Goal: Contribute content

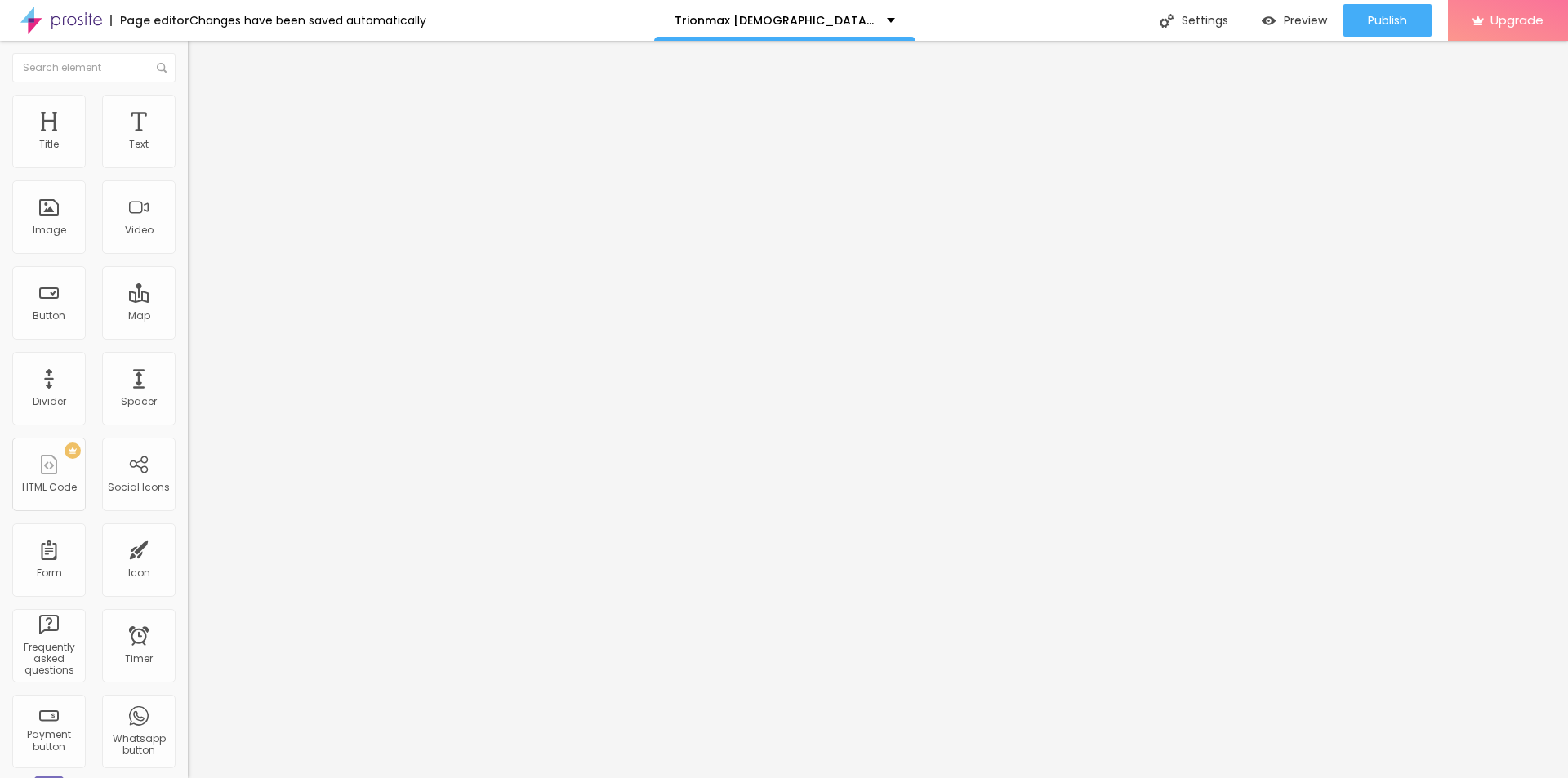
click at [188, 241] on button "button" at bounding box center [199, 233] width 22 height 17
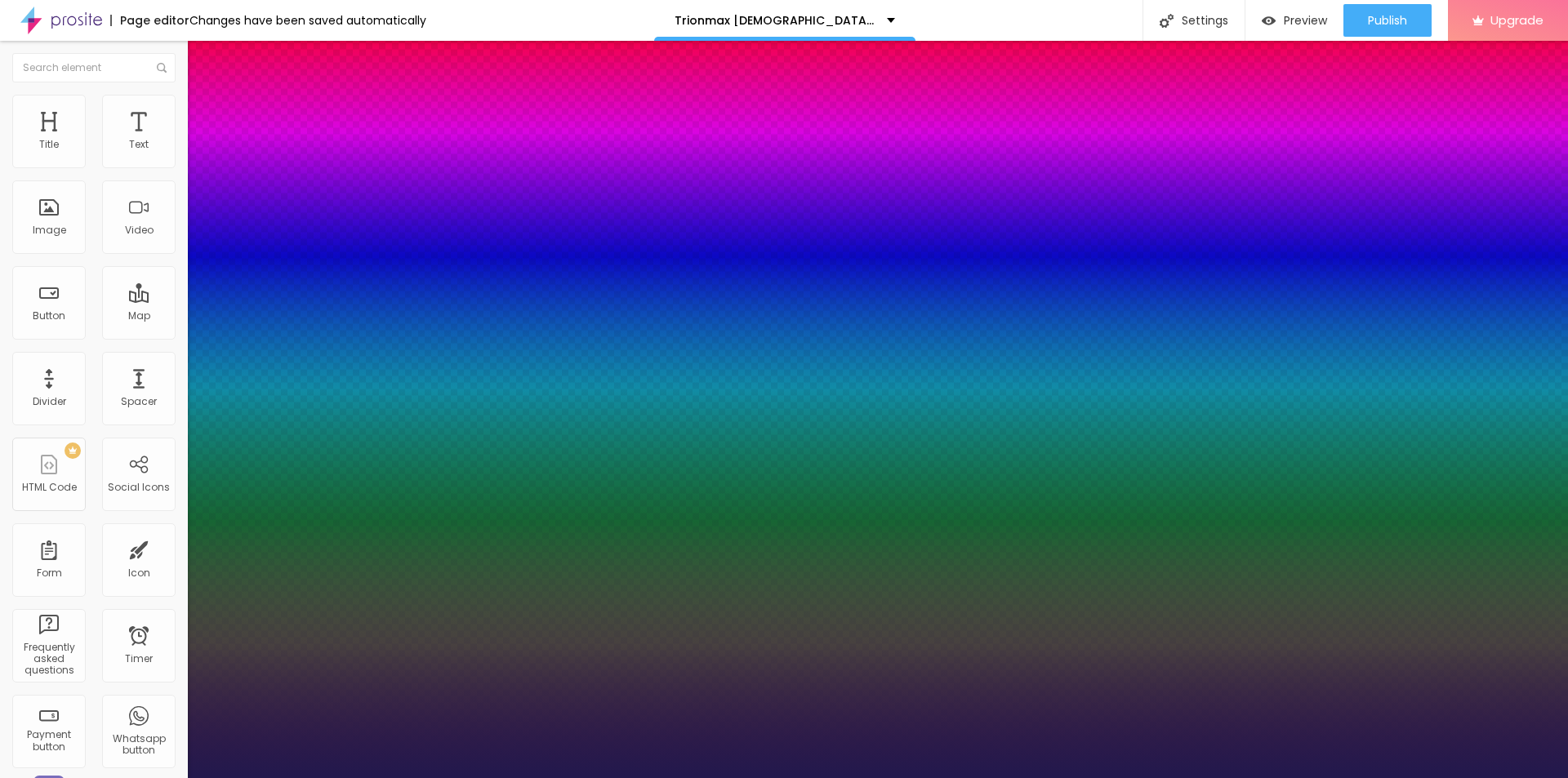
type input "1"
type input "20"
type input "1"
type input "21"
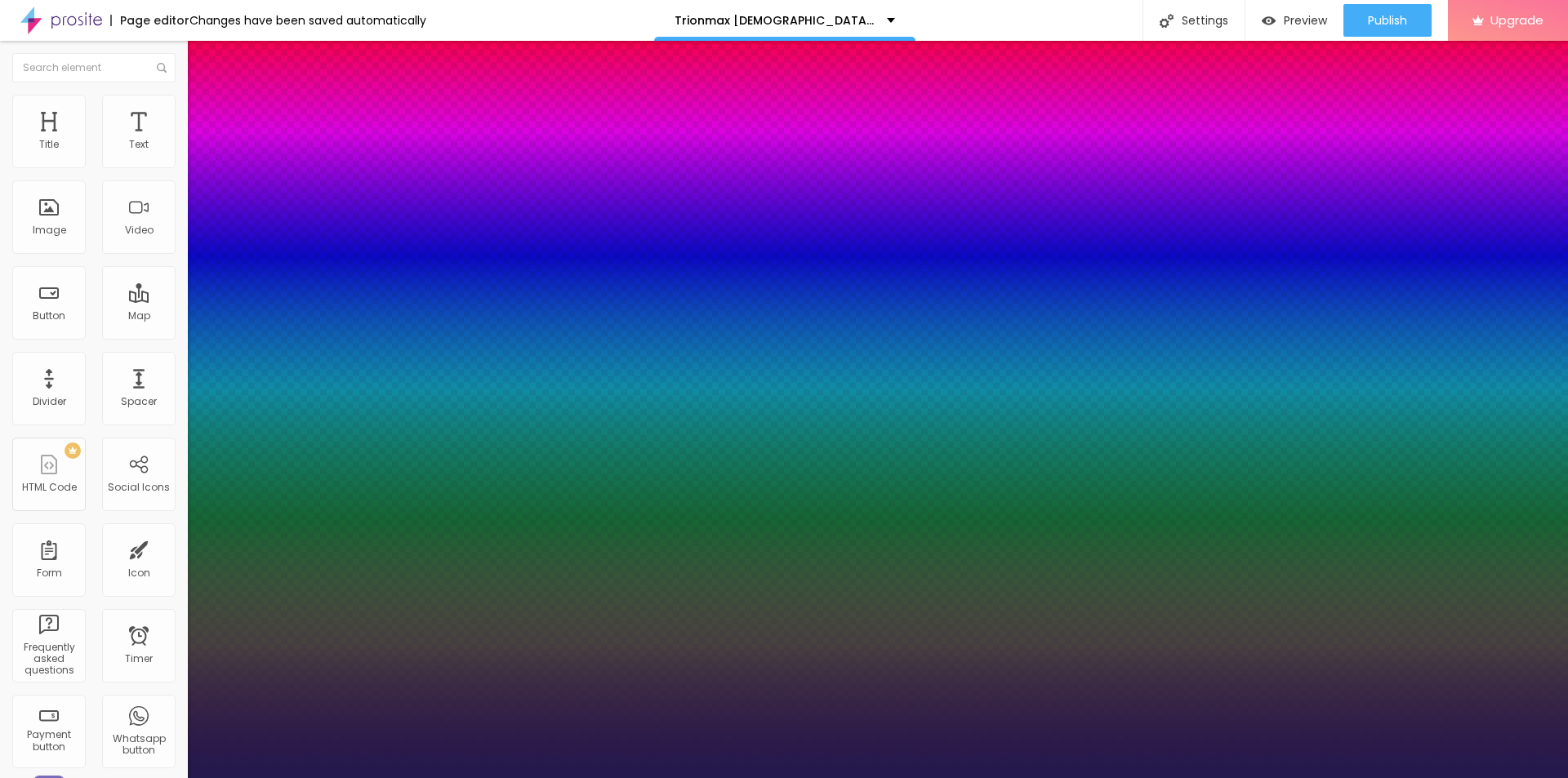
type input "21"
type input "1"
type input "22"
type input "1"
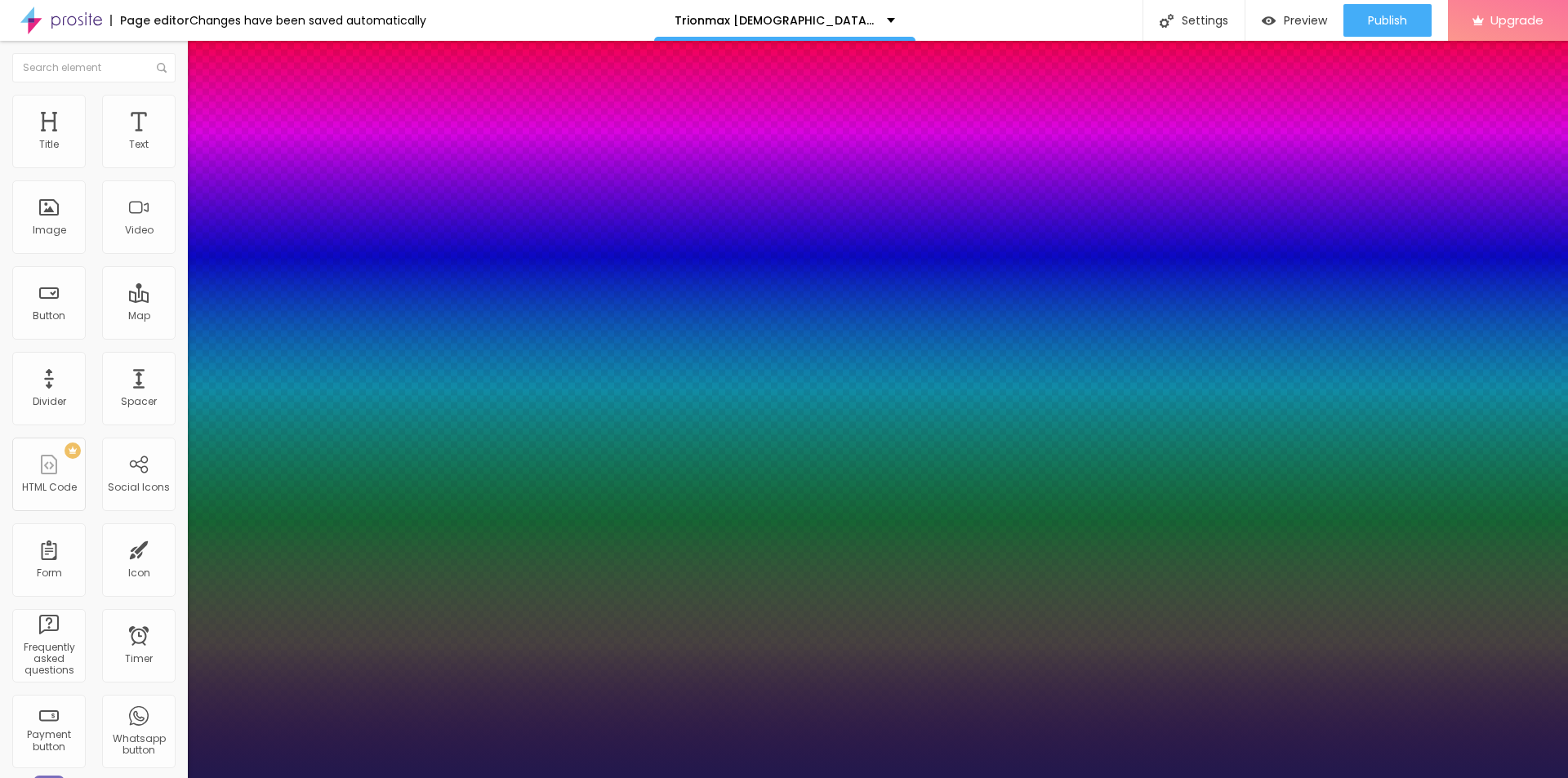
type input "23"
type input "1"
type input "24"
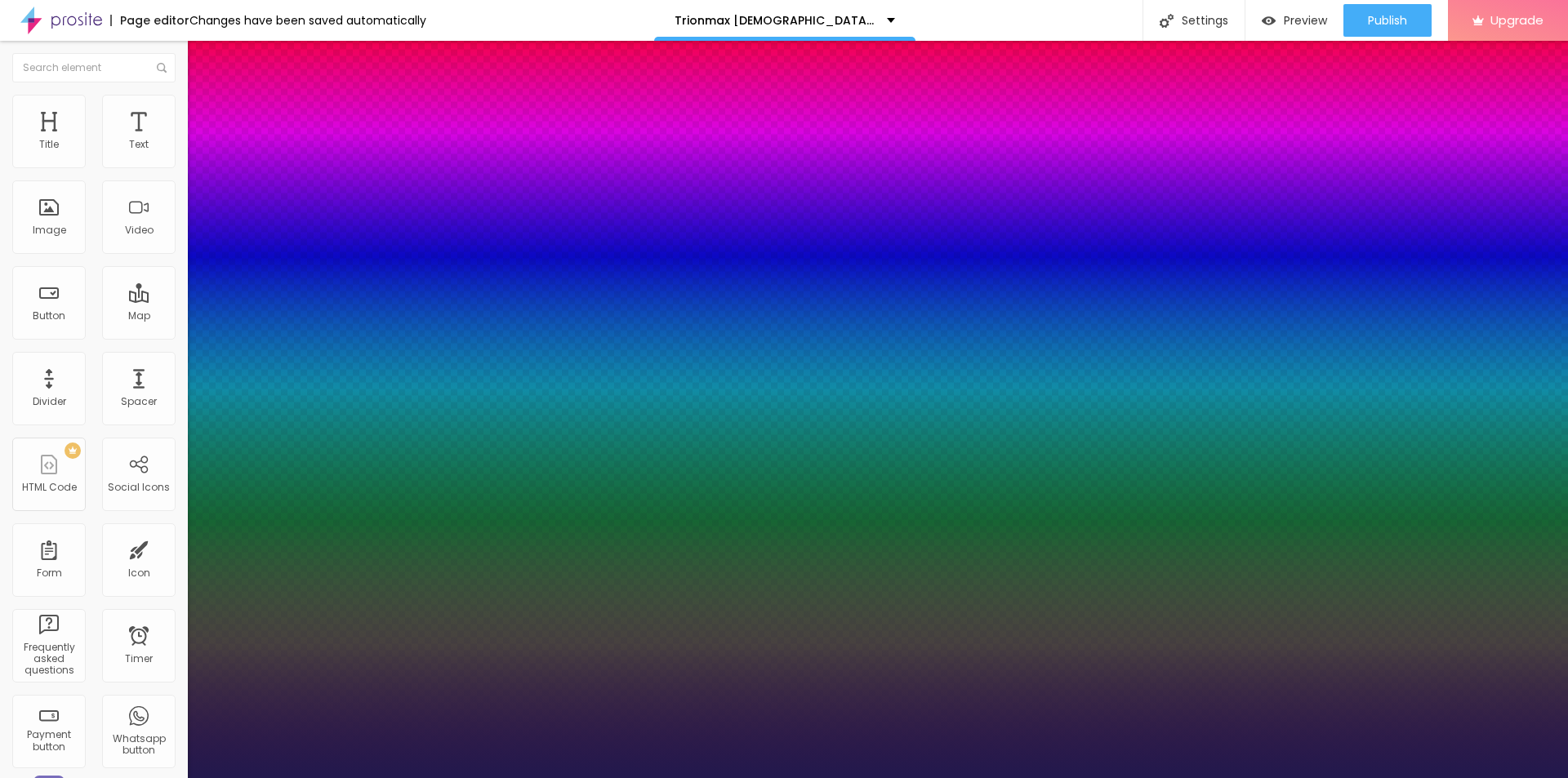
type input "1"
type input "25"
type input "1"
type input "26"
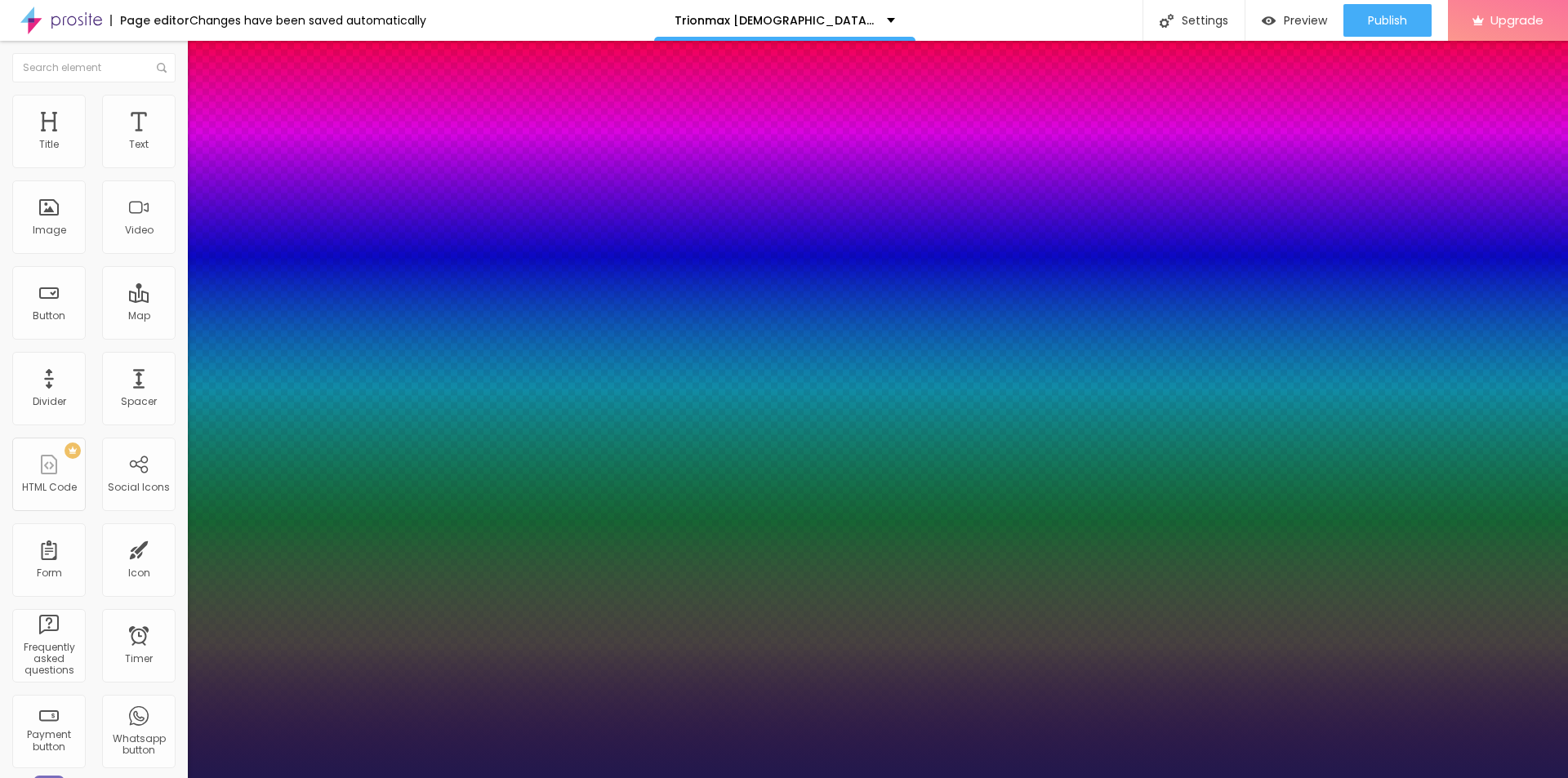
type input "26"
type input "1"
type input "27"
type input "1"
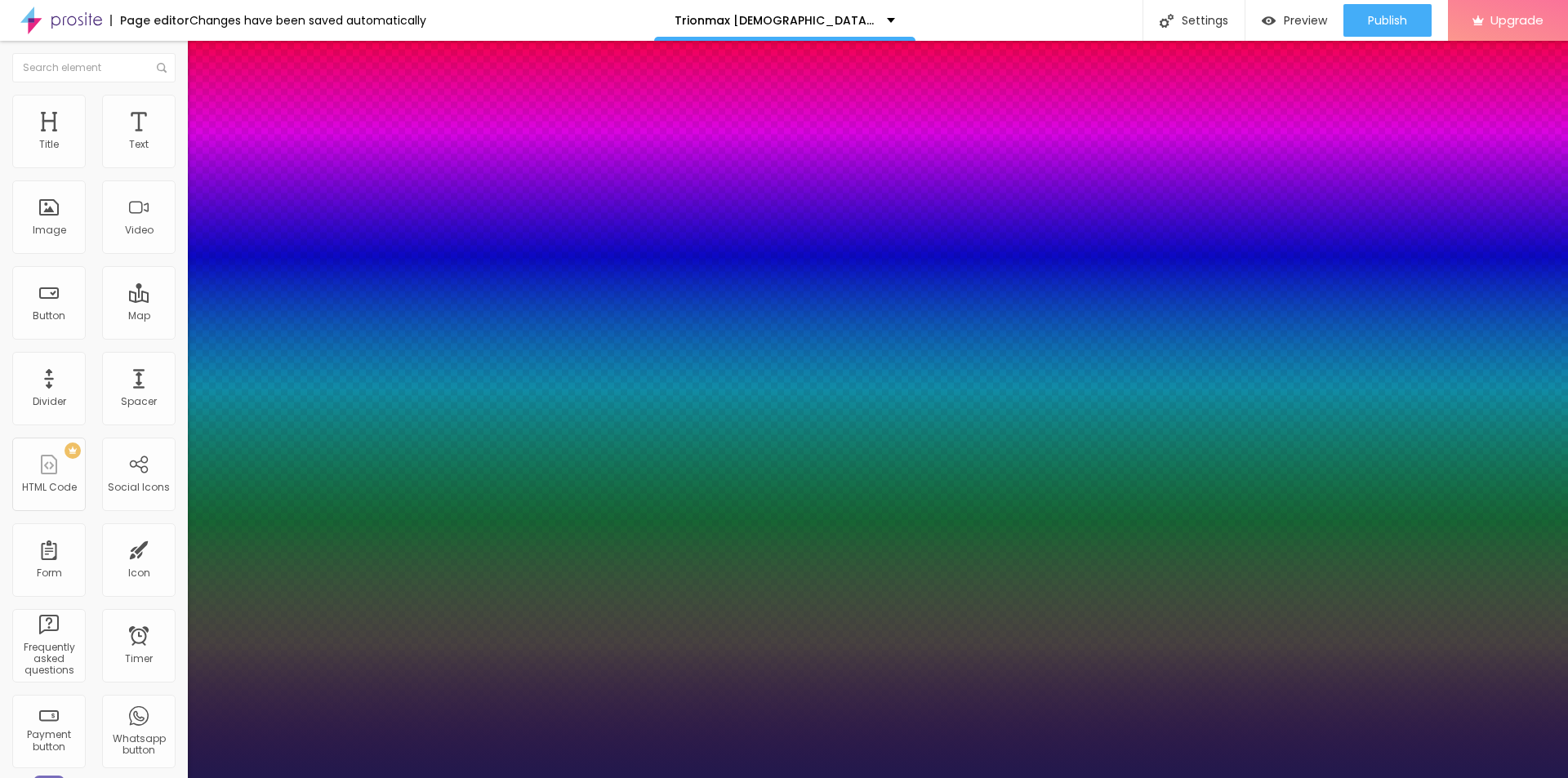
type input "29"
type input "1"
type input "31"
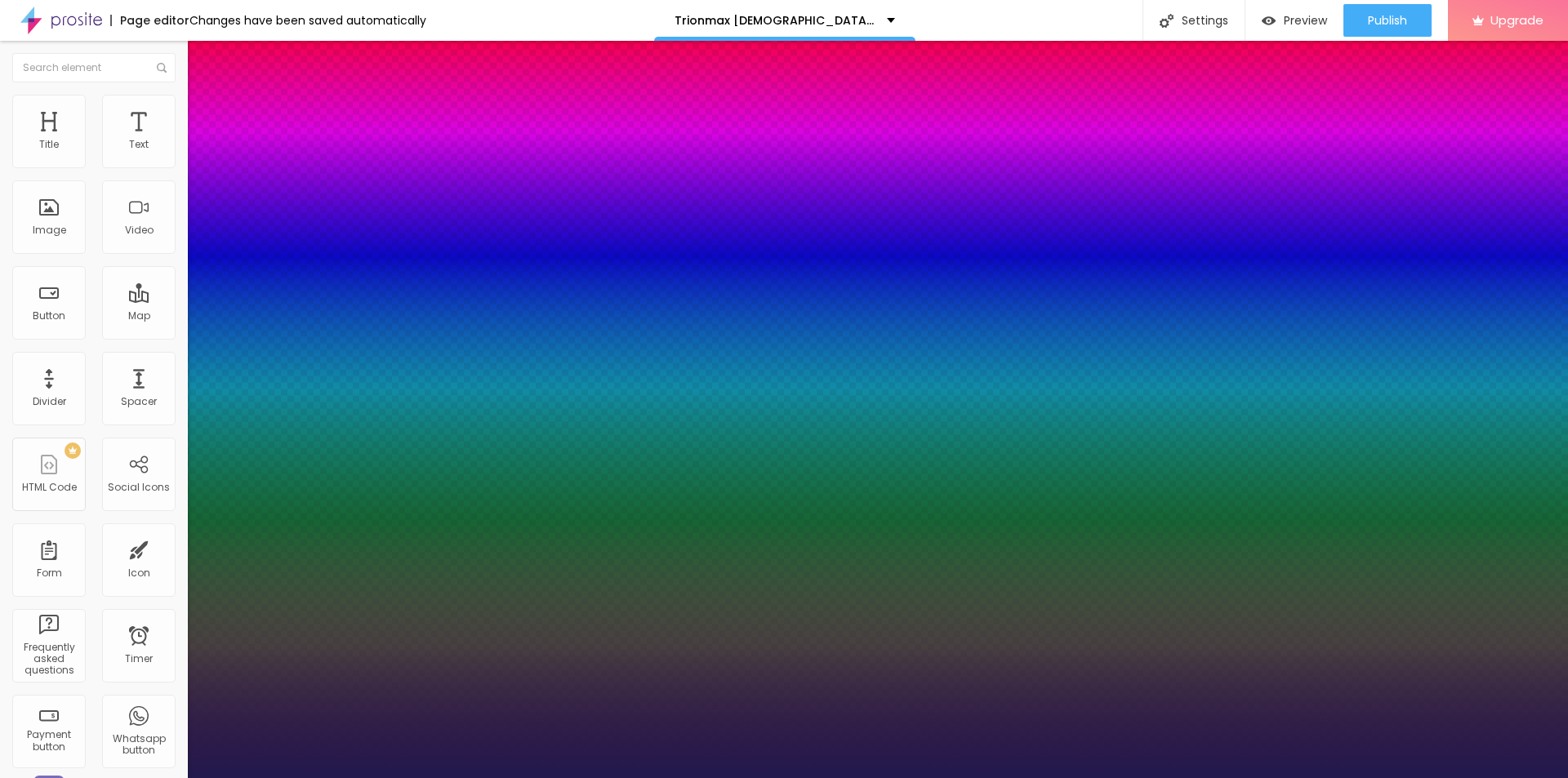
type input "1"
type input "35"
type input "1"
type input "37"
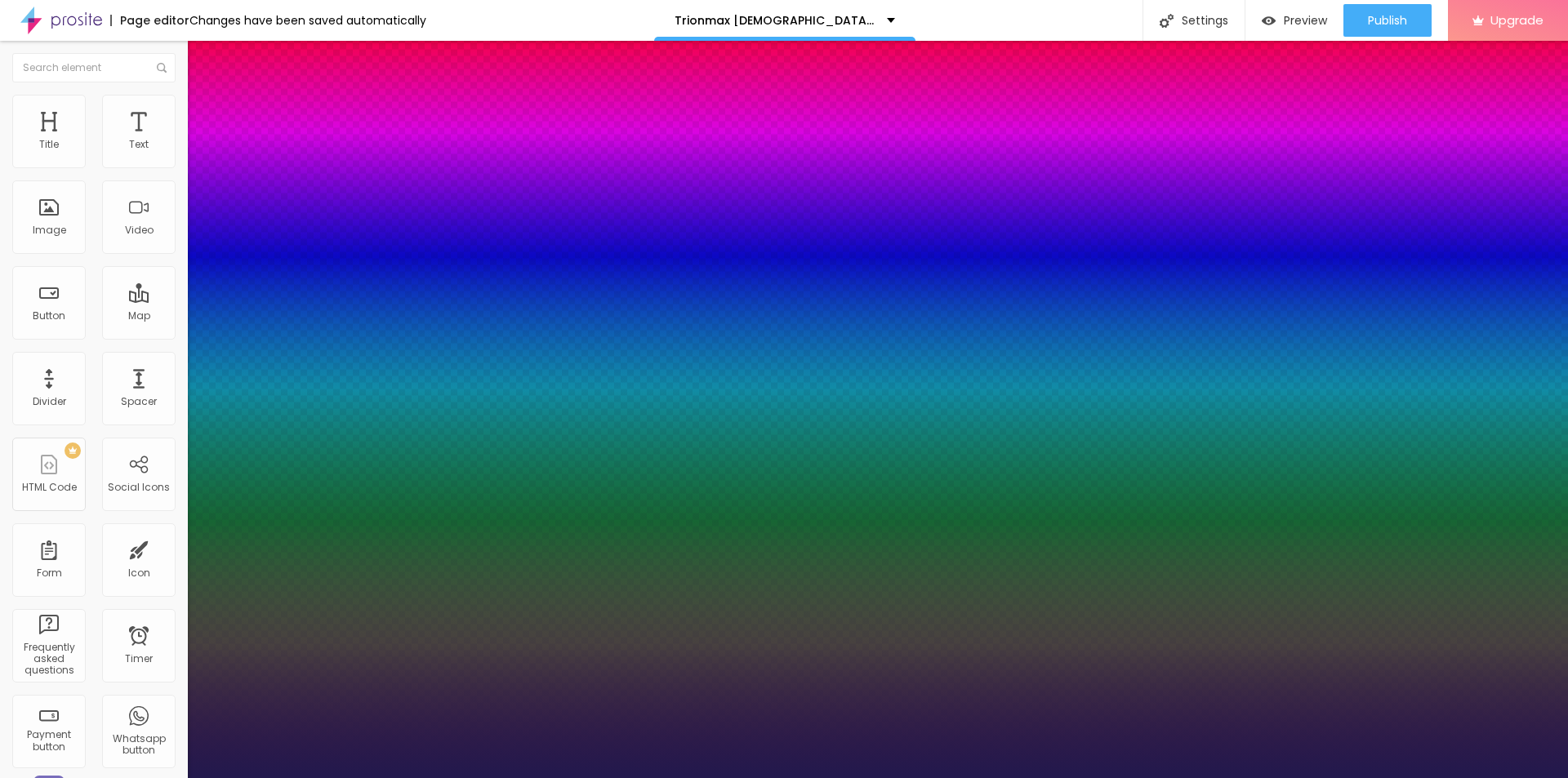
type input "37"
type input "1"
type input "39"
type input "1"
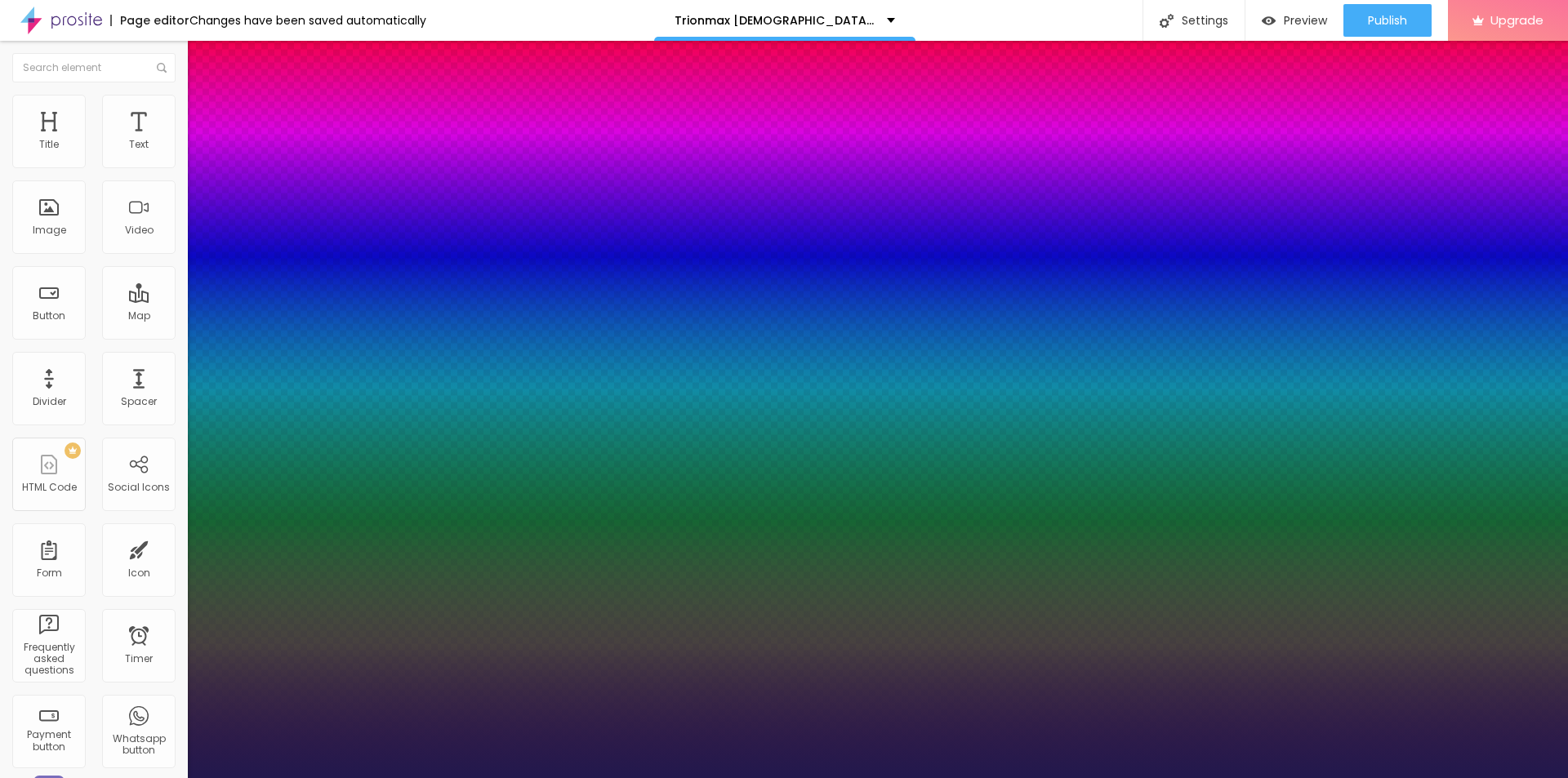
drag, startPoint x: 221, startPoint y: 458, endPoint x: 250, endPoint y: 459, distance: 29.0
type input "39"
click at [419, 777] on div at bounding box center [784, 778] width 1568 height 0
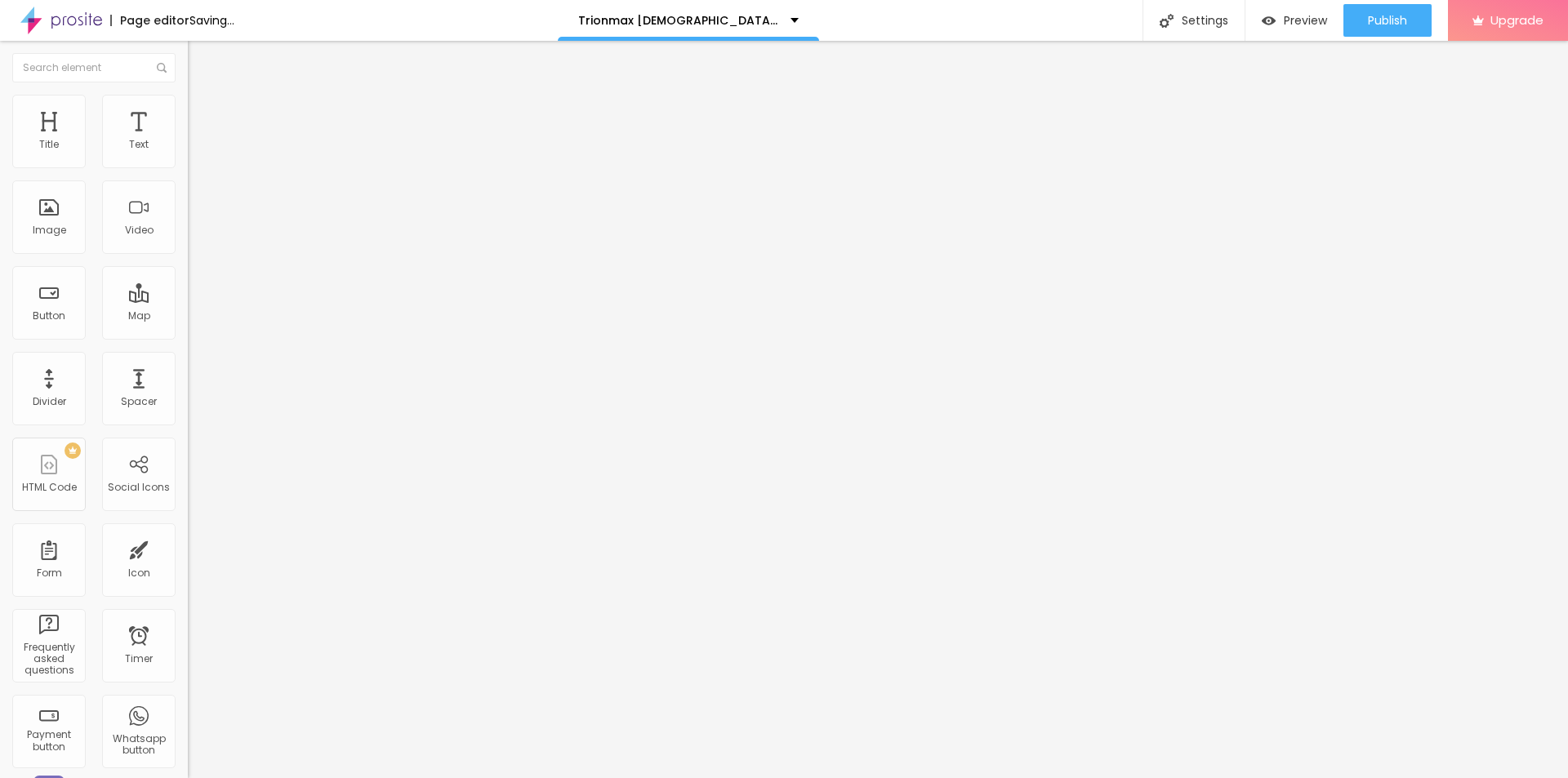
click at [188, 141] on span "Add image" at bounding box center [221, 133] width 67 height 14
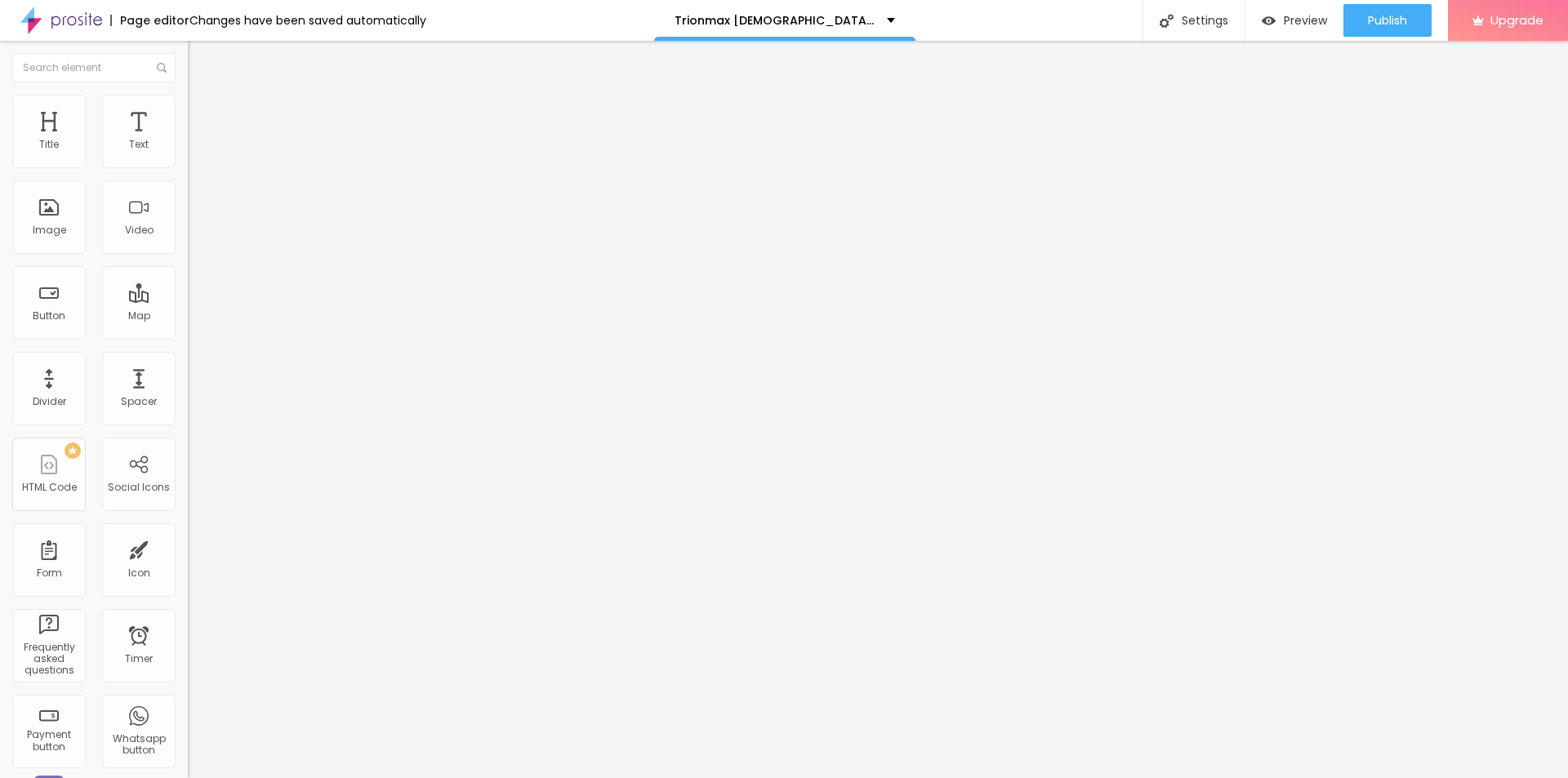
click at [188, 165] on input "text" at bounding box center [286, 157] width 196 height 17
paste input "Trionmax [DEMOGRAPHIC_DATA][MEDICAL_DATA]"
type input "Trionmax [DEMOGRAPHIC_DATA][MEDICAL_DATA]"
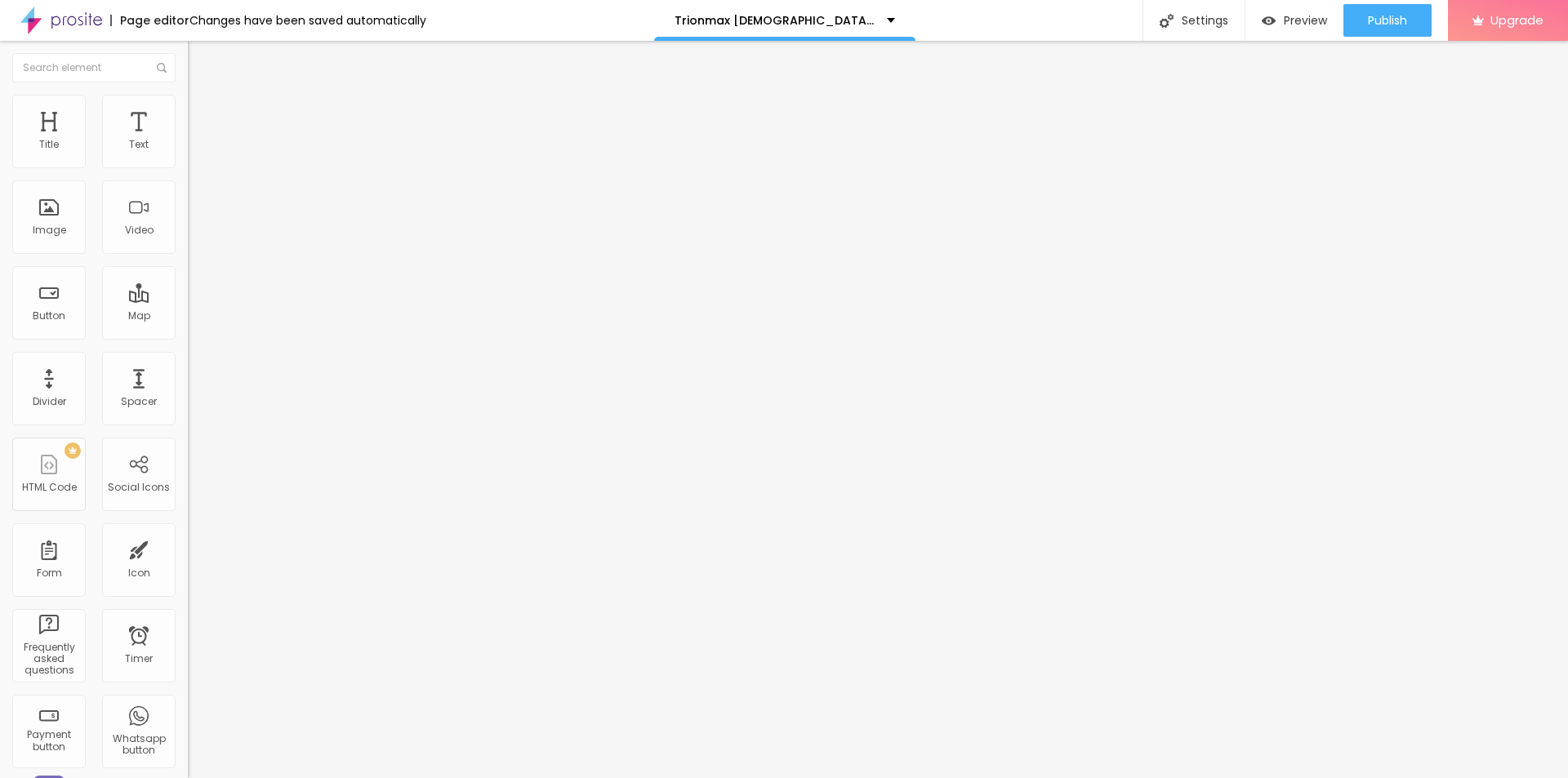
click at [188, 334] on input "https://" at bounding box center [286, 327] width 196 height 17
paste input "[DOMAIN_NAME][URL]"
type input "[URL][DOMAIN_NAME]"
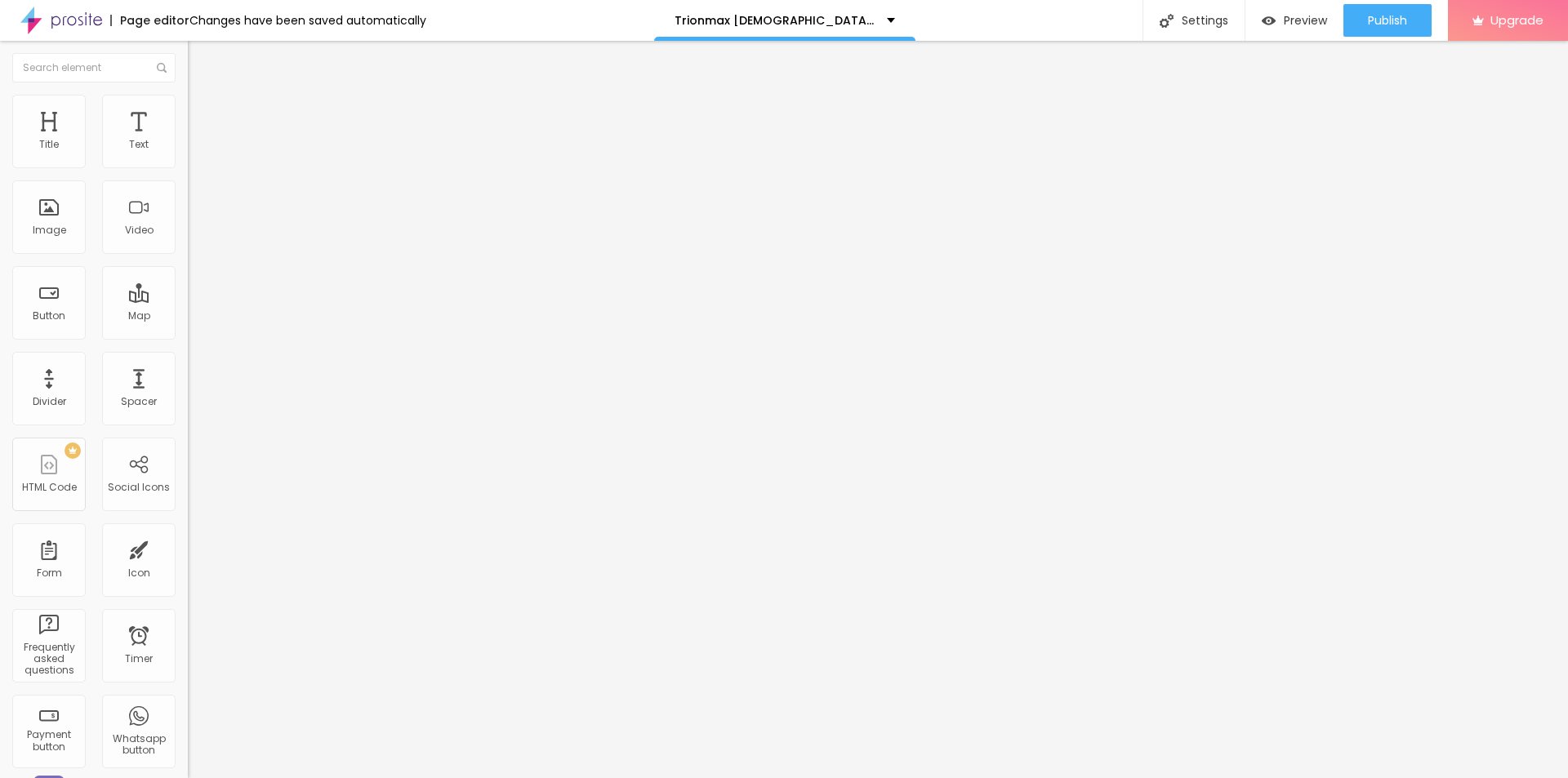
click at [202, 111] on span "Style" at bounding box center [214, 106] width 23 height 14
type input "80"
type input "65"
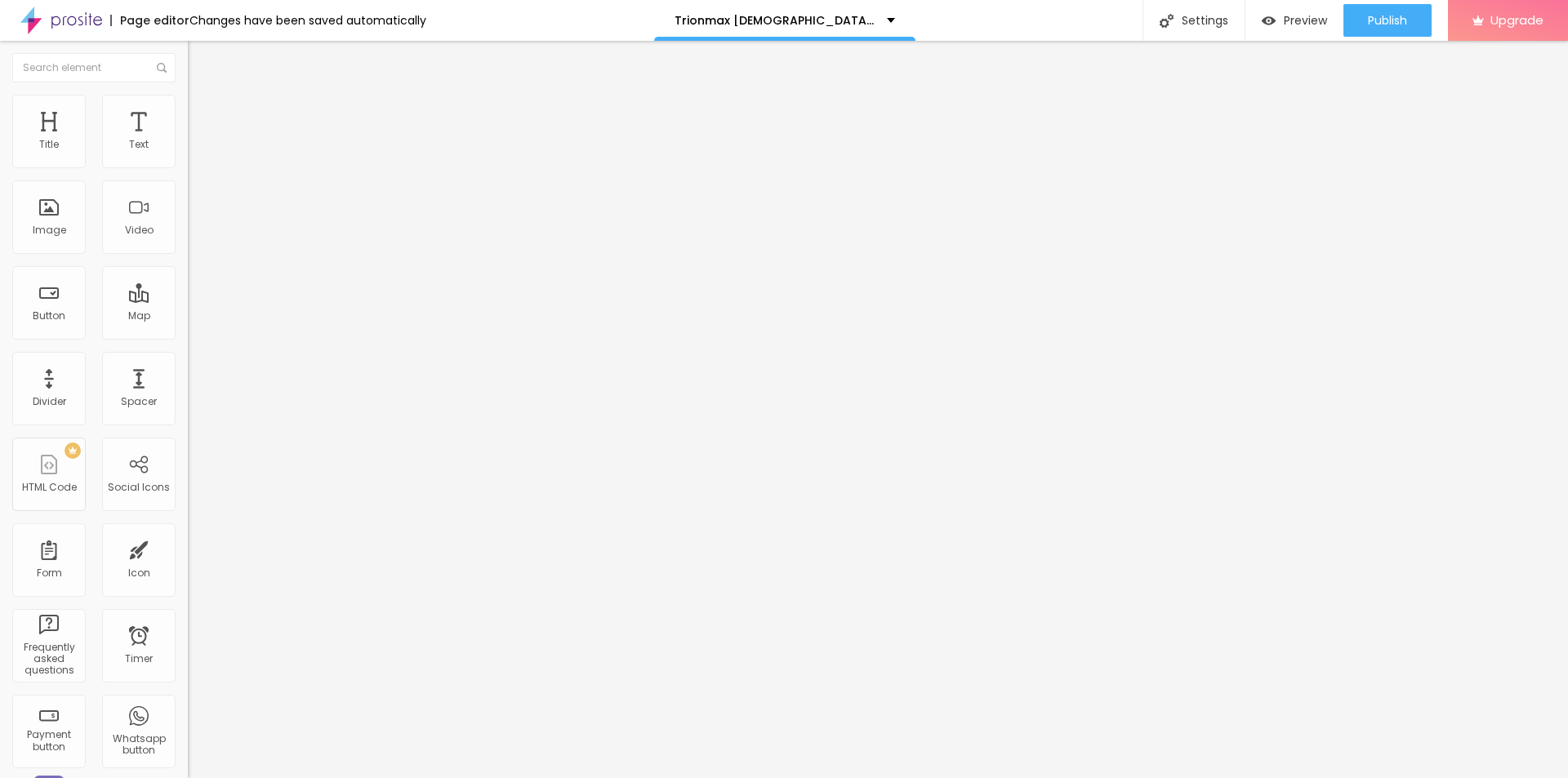
type input "60"
type input "55"
type input "50"
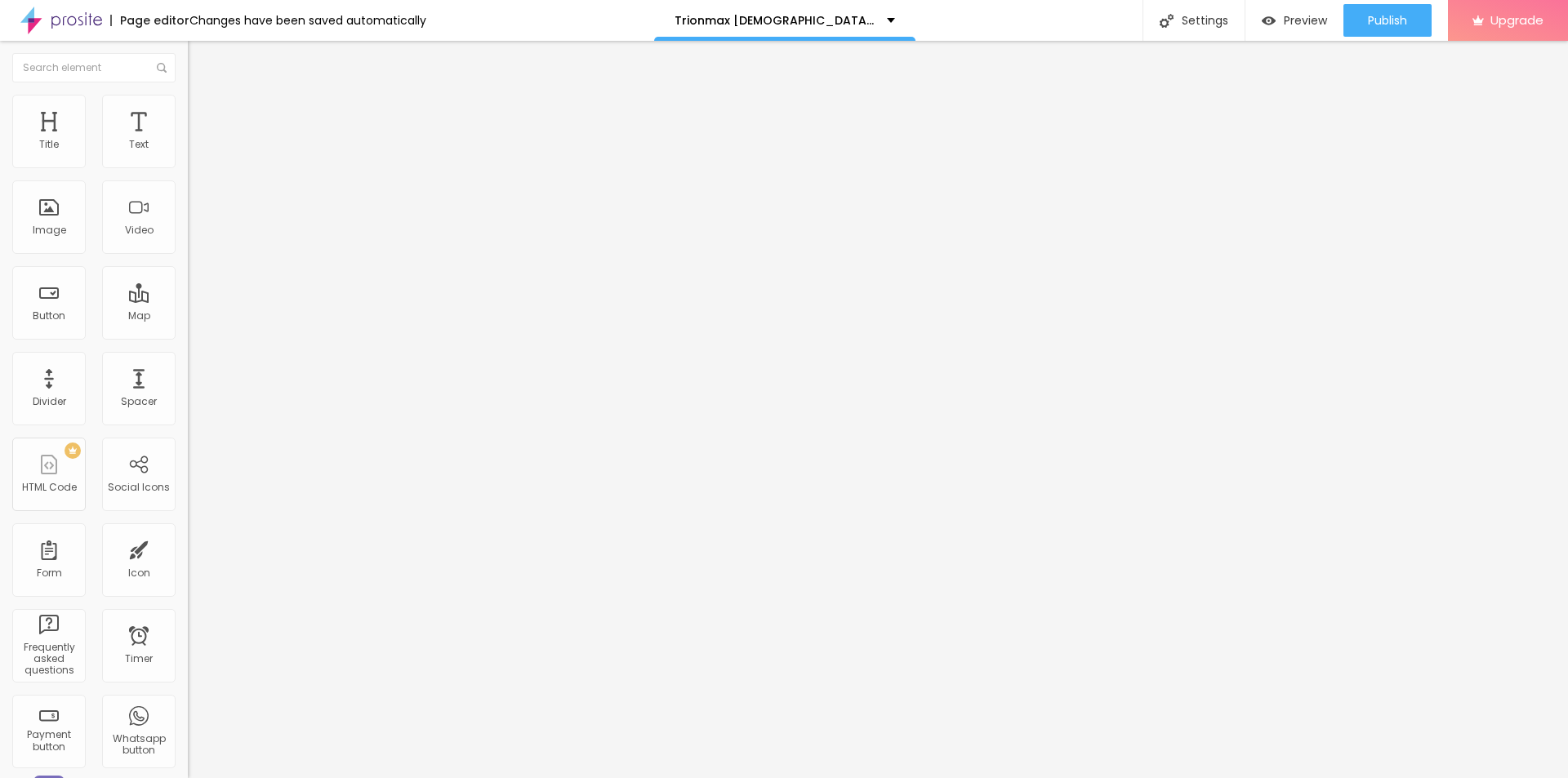
type input "50"
type input "45"
type input "40"
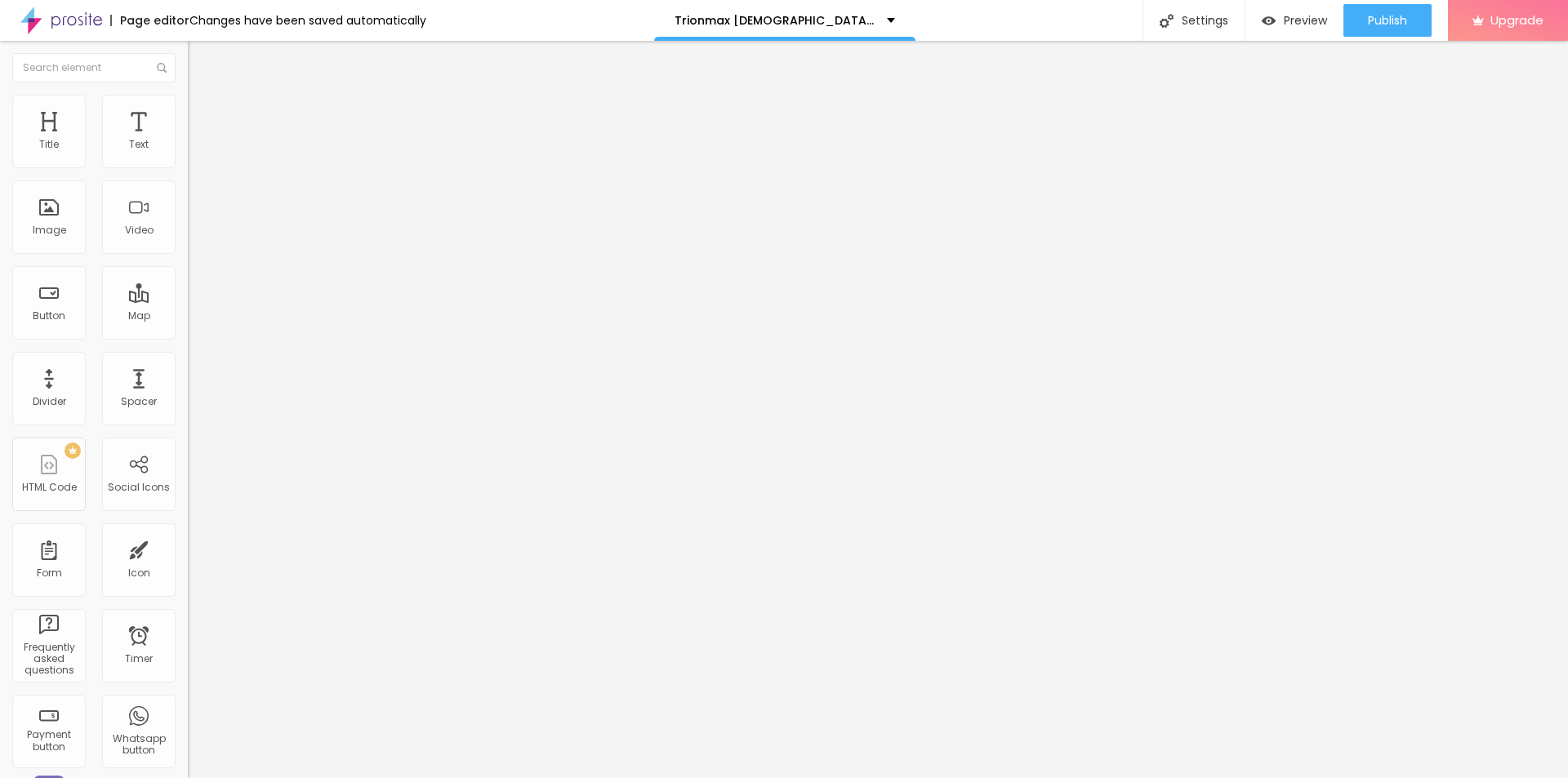
type input "35"
type input "30"
type input "25"
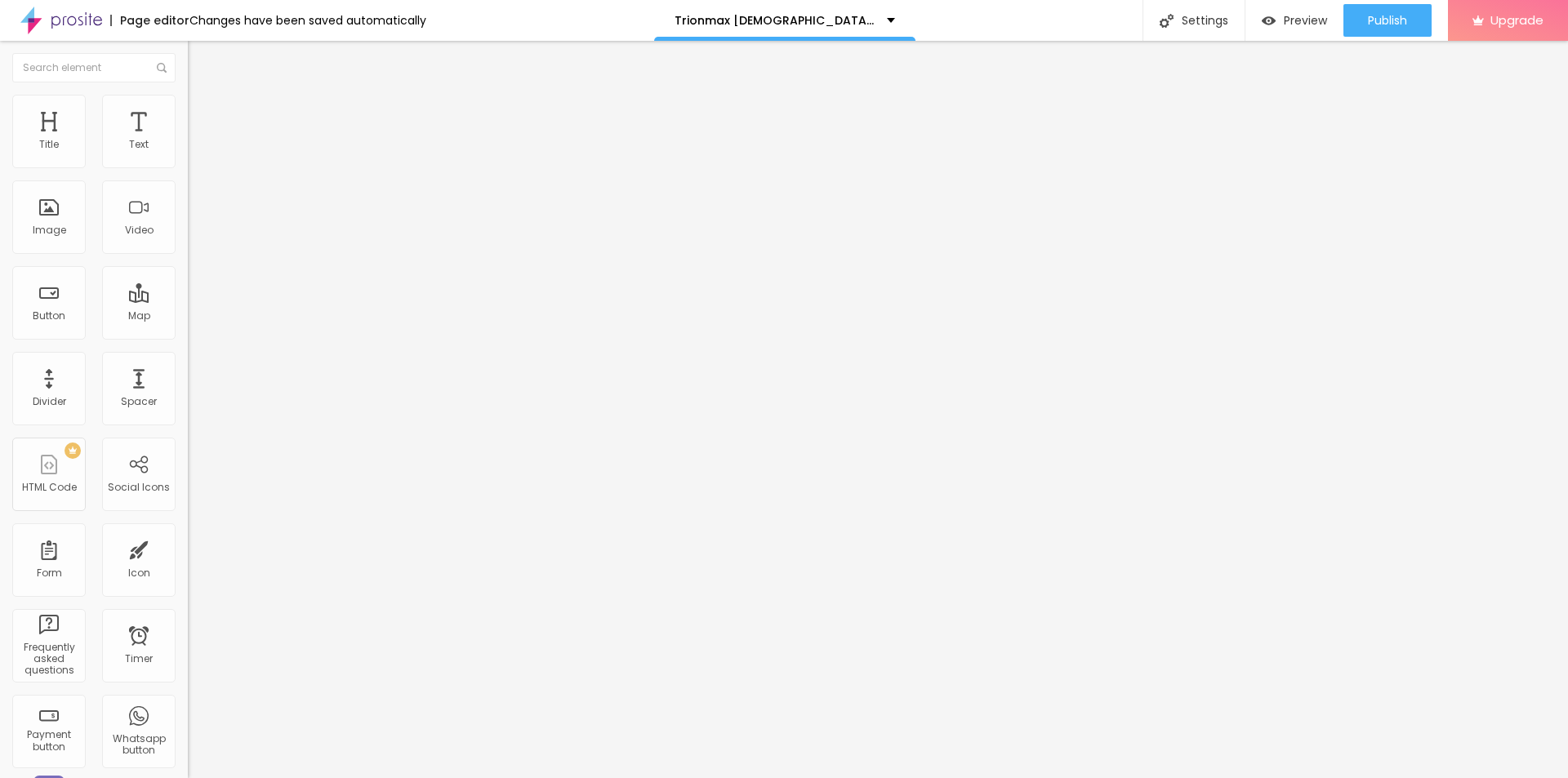
type input "25"
type input "20"
type input "25"
drag, startPoint x: 169, startPoint y: 176, endPoint x: 41, endPoint y: 174, distance: 128.0
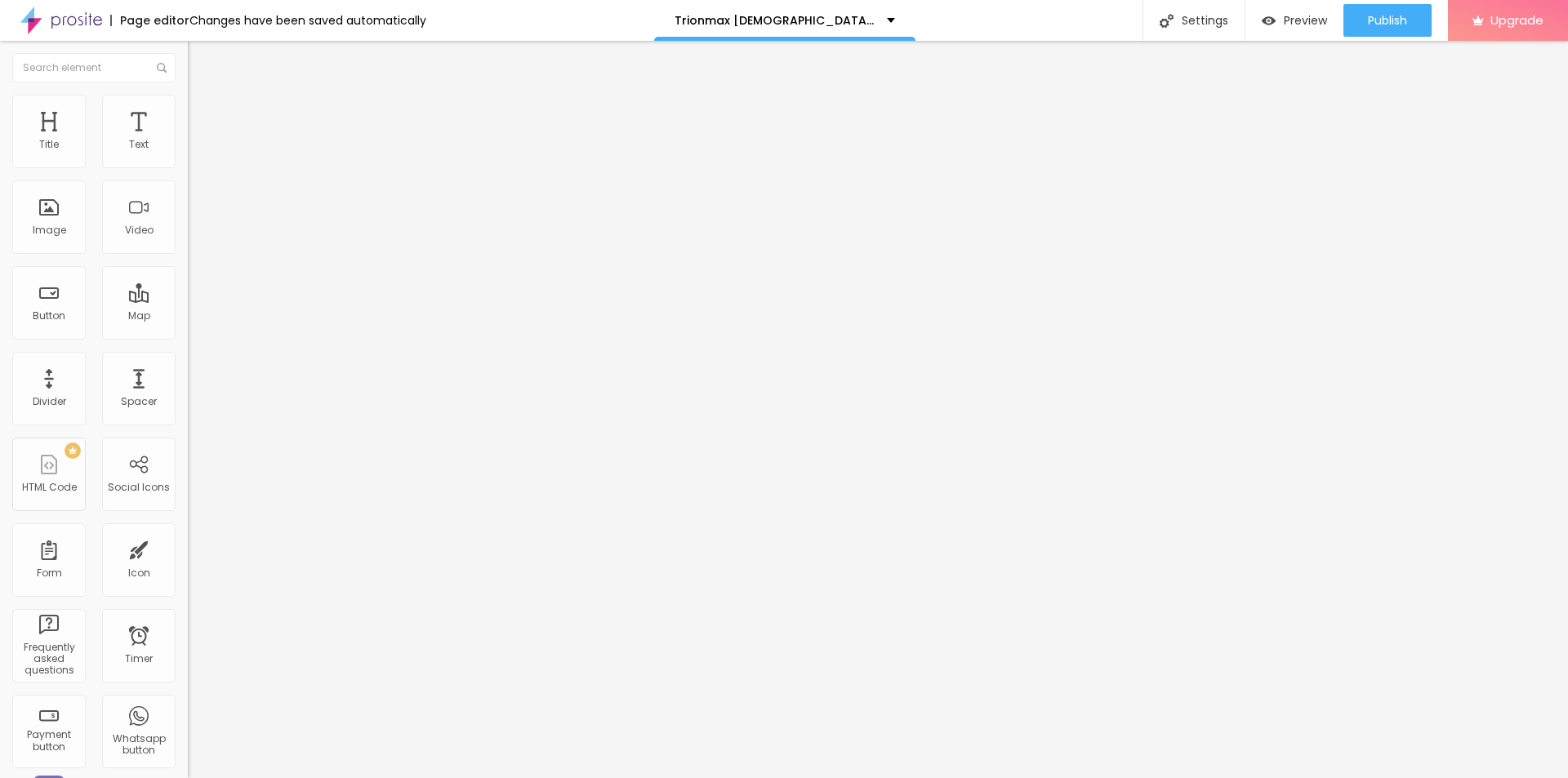
type input "25"
click at [188, 167] on input "range" at bounding box center [241, 161] width 106 height 13
click at [283, 777] on div at bounding box center [784, 788] width 1568 height 0
click at [1187, 9] on div "Settings" at bounding box center [1193, 20] width 102 height 41
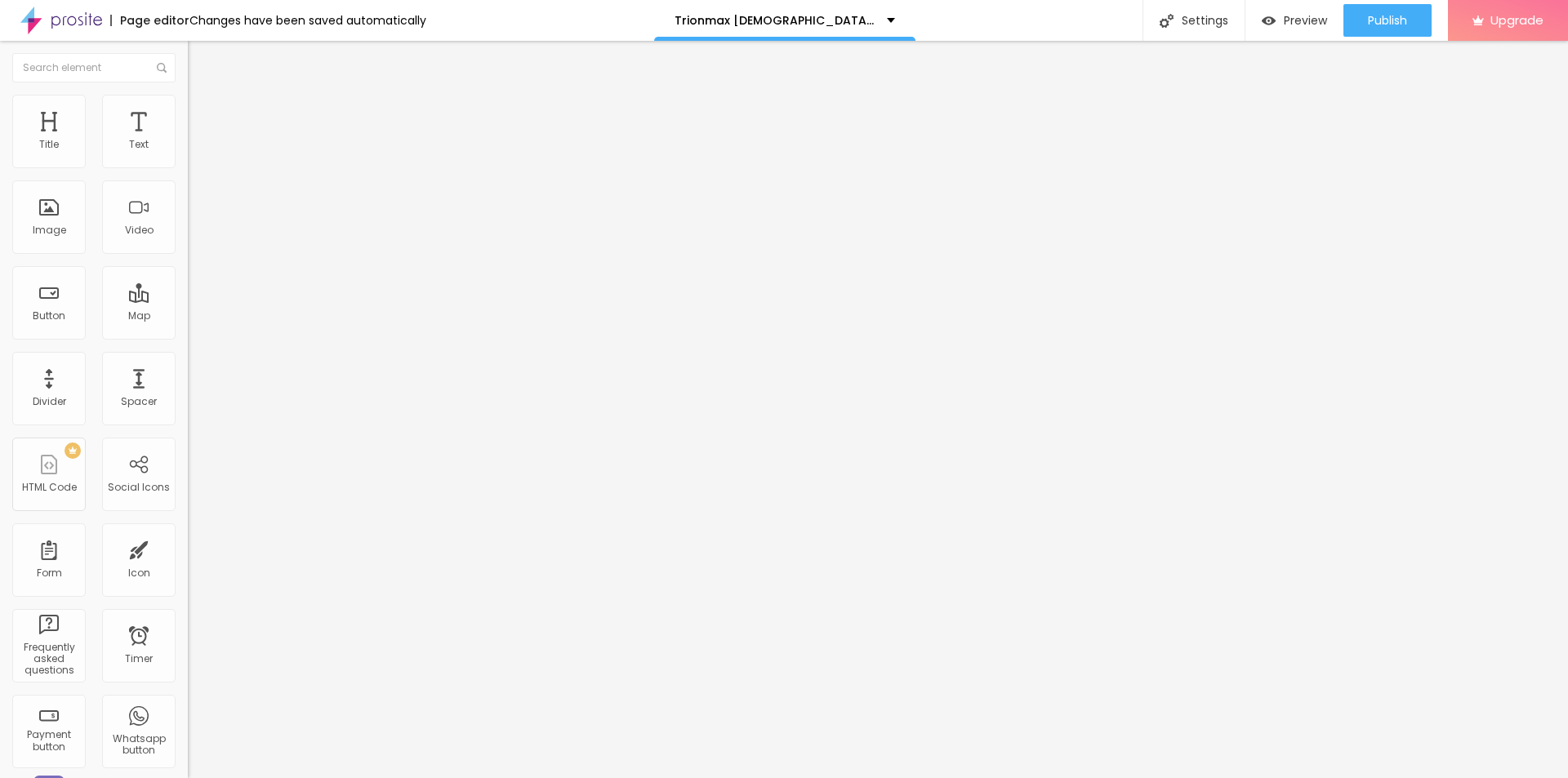
paste input "Trionmax [DEMOGRAPHIC_DATA][MEDICAL_DATA]"
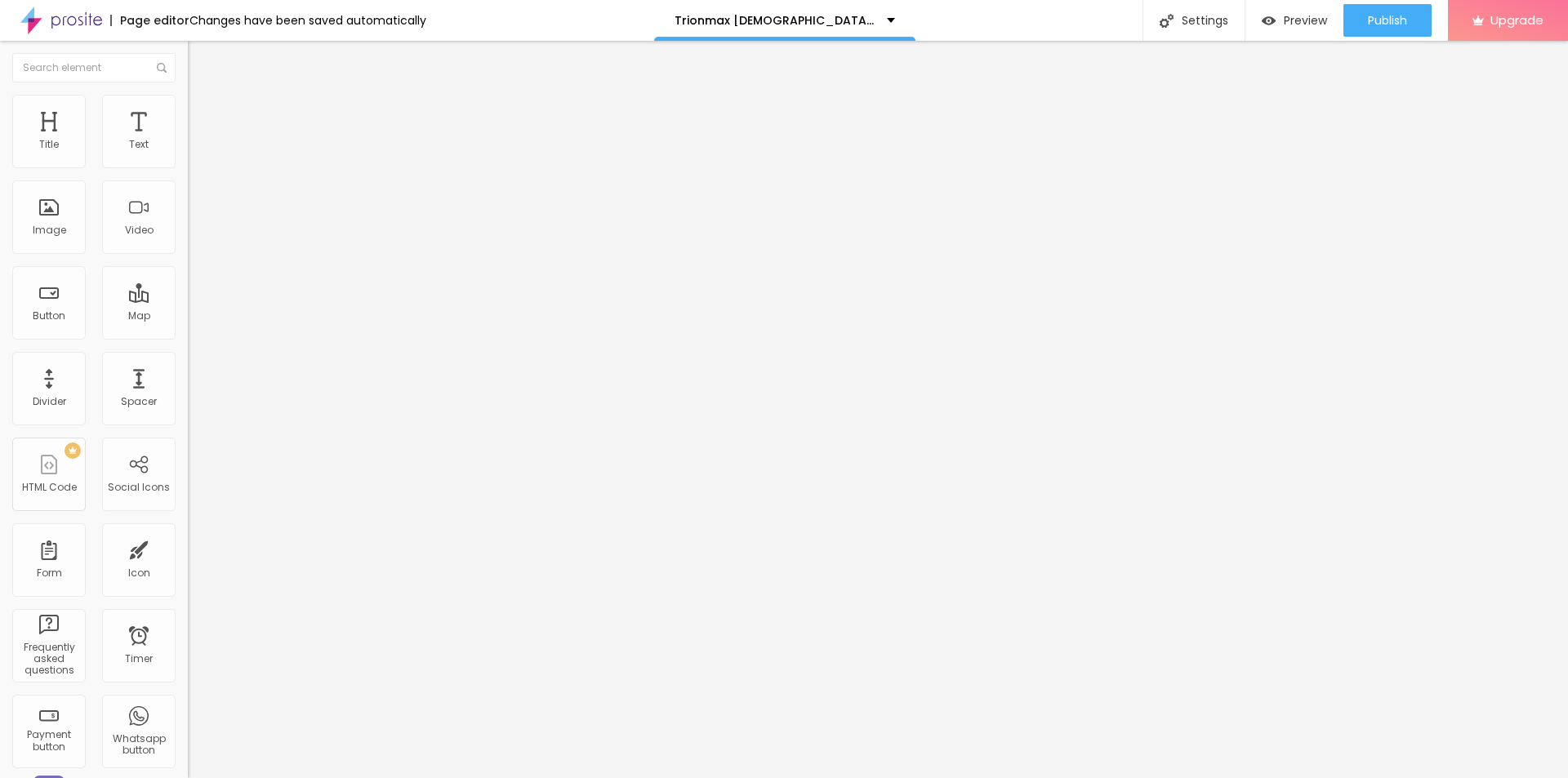
paste input "Happy Sex Life : Is It Worth the Buzz"
type input "TrionMax [DEMOGRAPHIC_DATA][MEDICAL_DATA] Happy Sex Life : Is It Worth the Buzz"
drag, startPoint x: 734, startPoint y: 415, endPoint x: 566, endPoint y: 425, distance: 168.3
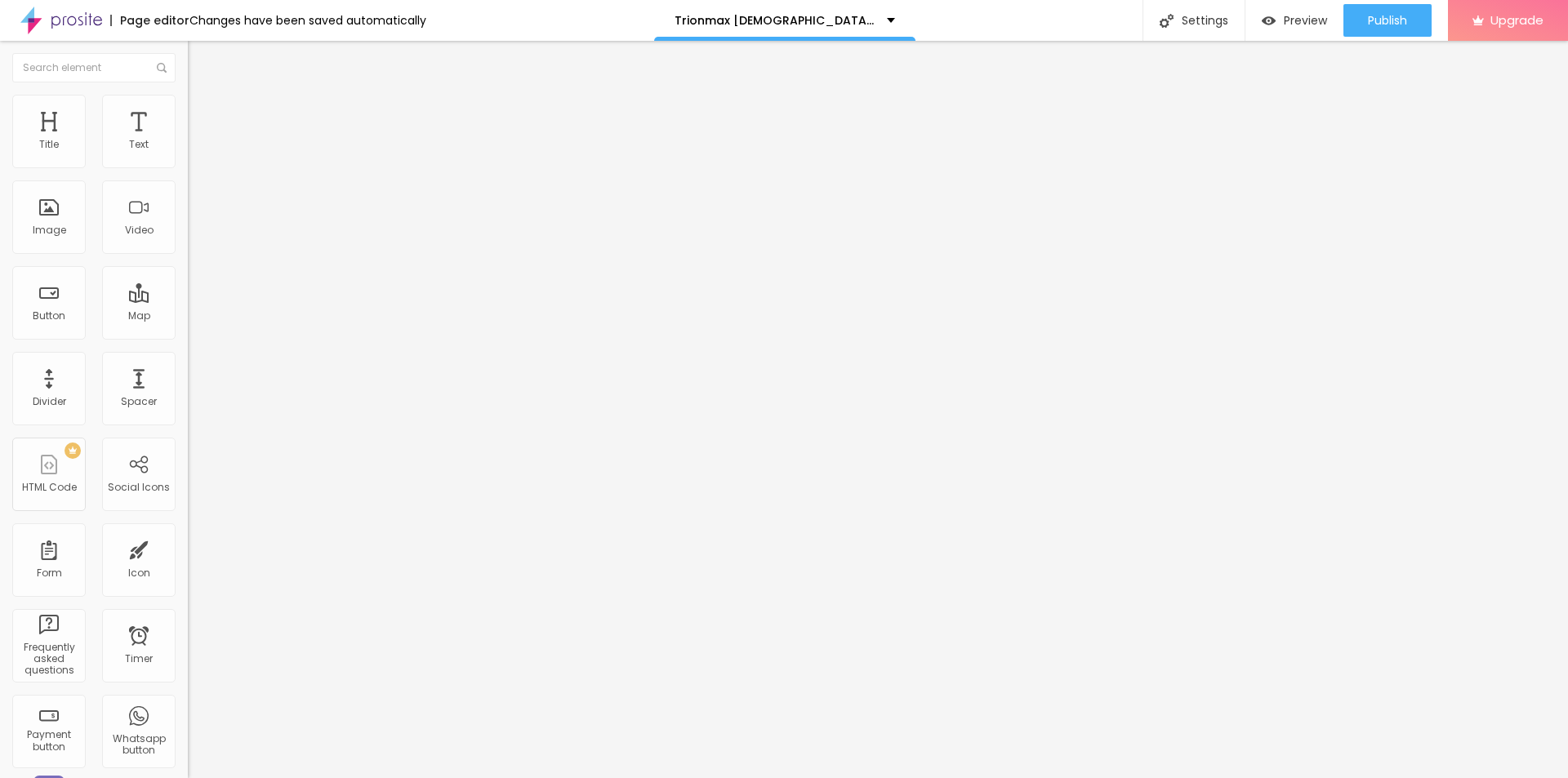
copy div "SEO Add Title, Description and keywords to help Google and other search engines…"
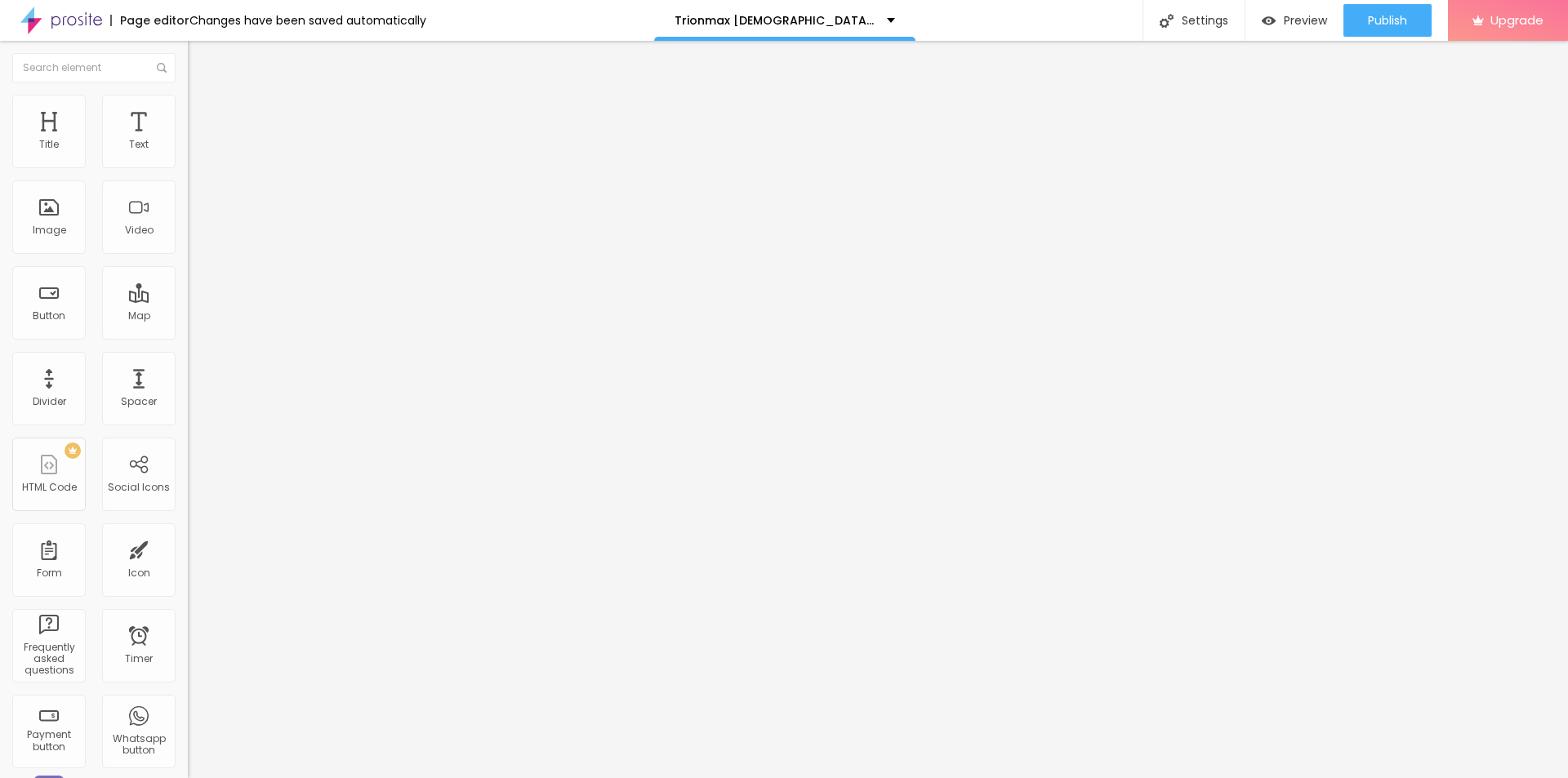
drag, startPoint x: 797, startPoint y: 370, endPoint x: 605, endPoint y: 370, distance: 192.0
paste textarea "TrionMax [DEMOGRAPHIC_DATA][MEDICAL_DATA] is your natural edge for stamina, ene…"
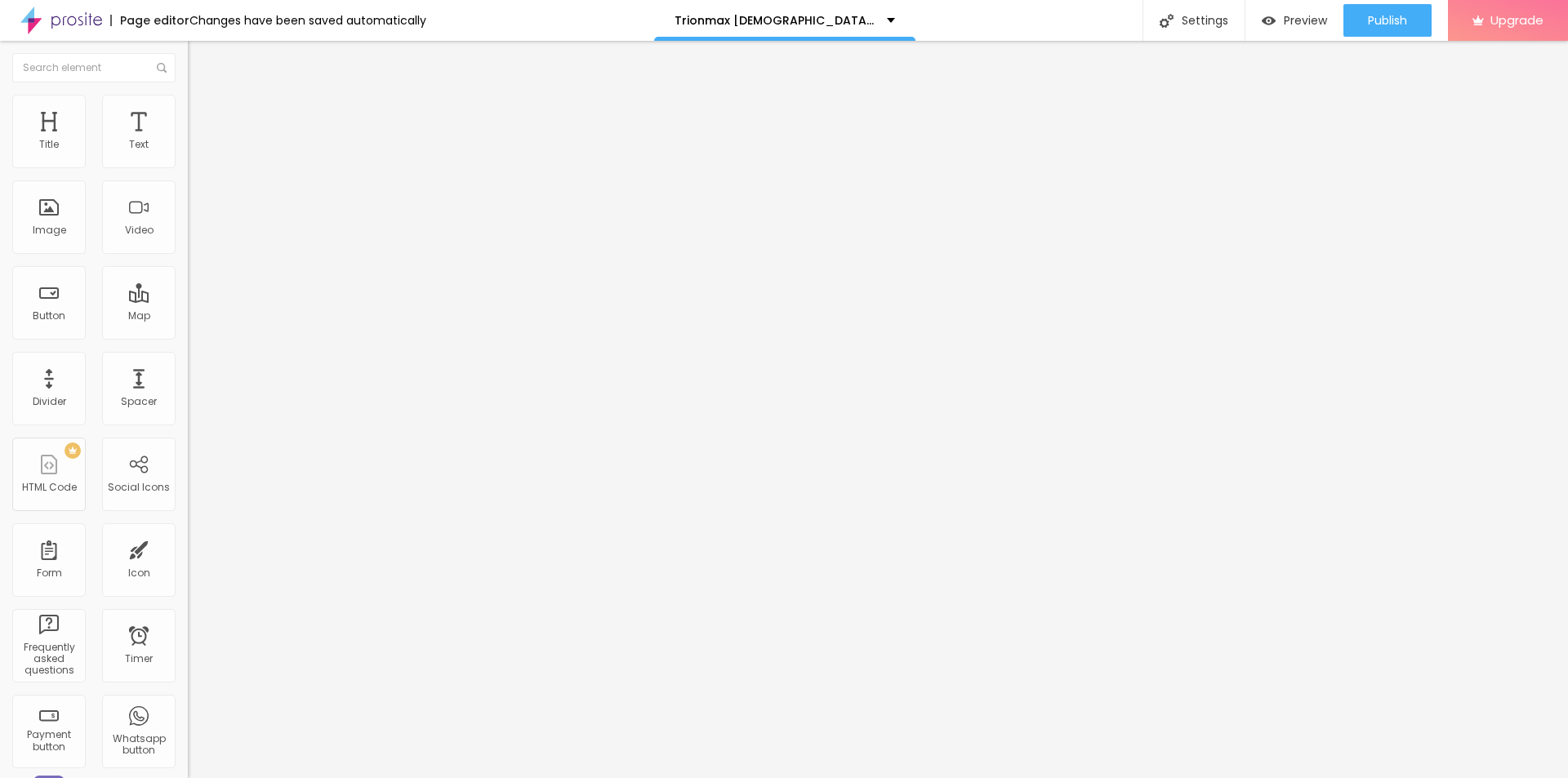
type textarea "TrionMax [DEMOGRAPHIC_DATA][MEDICAL_DATA] is your natural edge for stamina, ene…"
drag, startPoint x: 797, startPoint y: 395, endPoint x: 597, endPoint y: 386, distance: 200.2
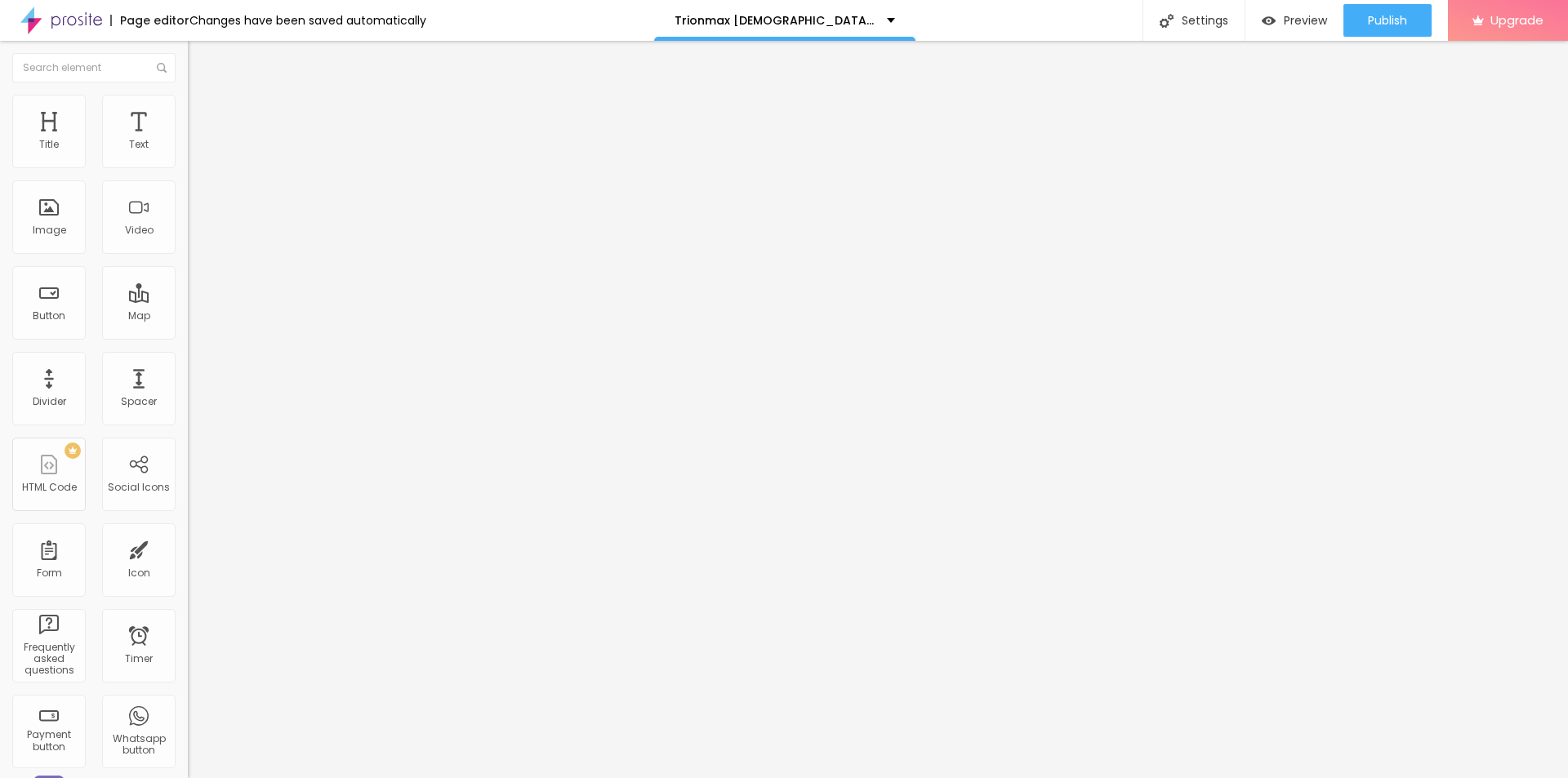
paste textarea "TrionMax [DEMOGRAPHIC_DATA][MEDICAL_DATA]"
type textarea "TrionMax [DEMOGRAPHIC_DATA][MEDICAL_DATA]"
click at [1361, 24] on button "Publish" at bounding box center [1387, 20] width 88 height 32
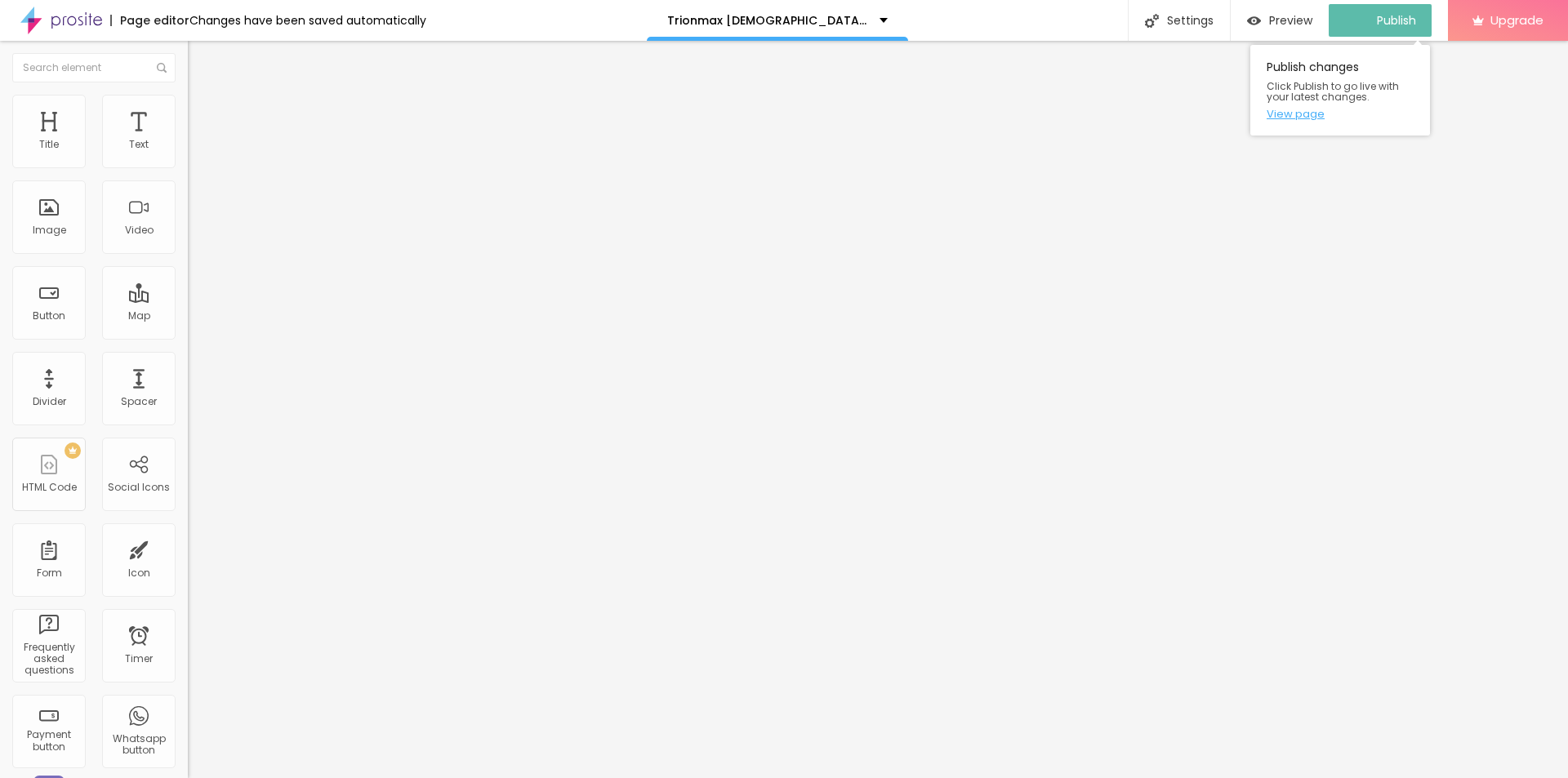
click at [1303, 109] on link "View page" at bounding box center [1340, 114] width 147 height 11
click at [195, 152] on icon "button" at bounding box center [196, 151] width 3 height 3
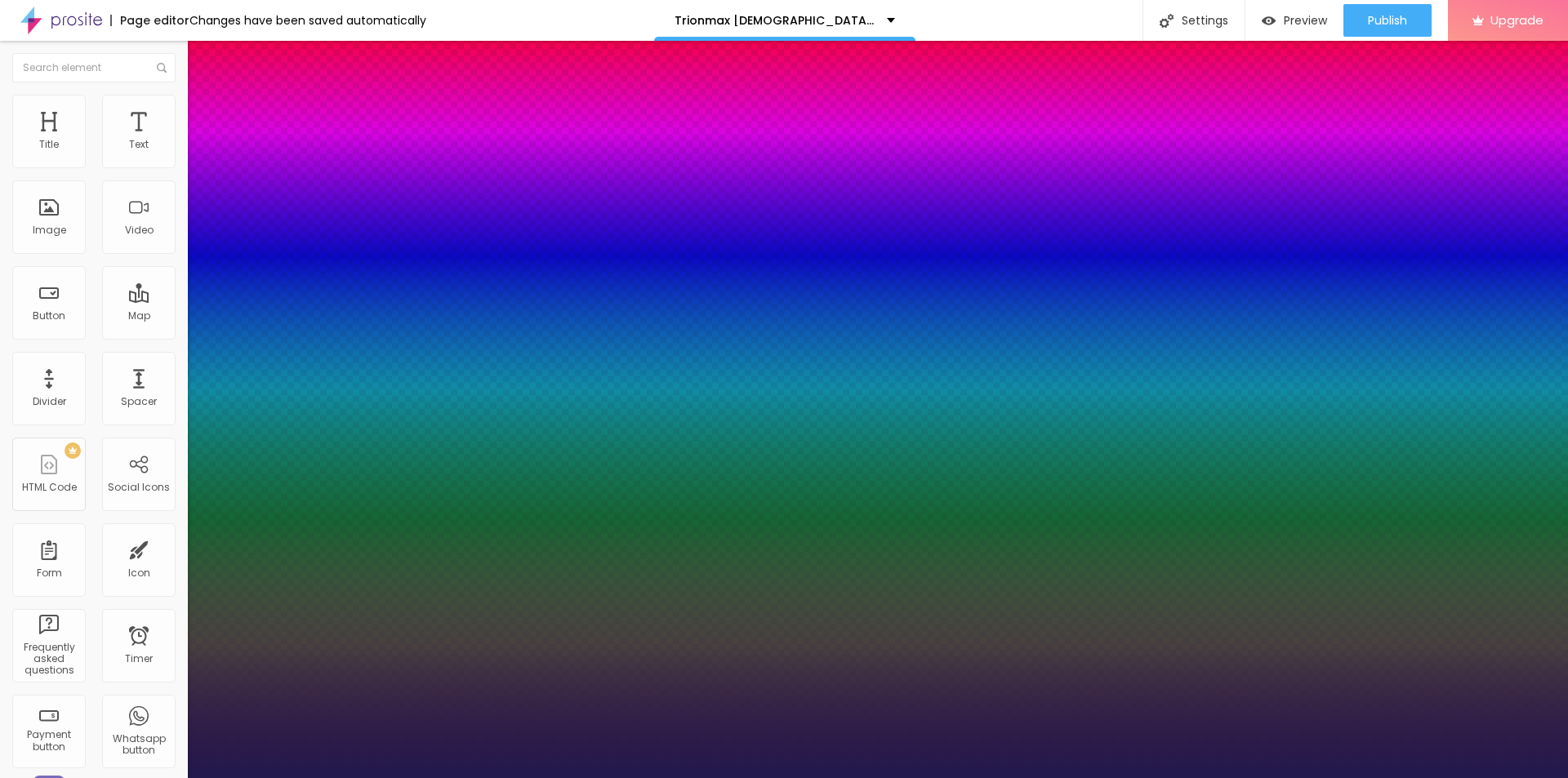
type input "1"
type input "17"
type input "1"
type input "19"
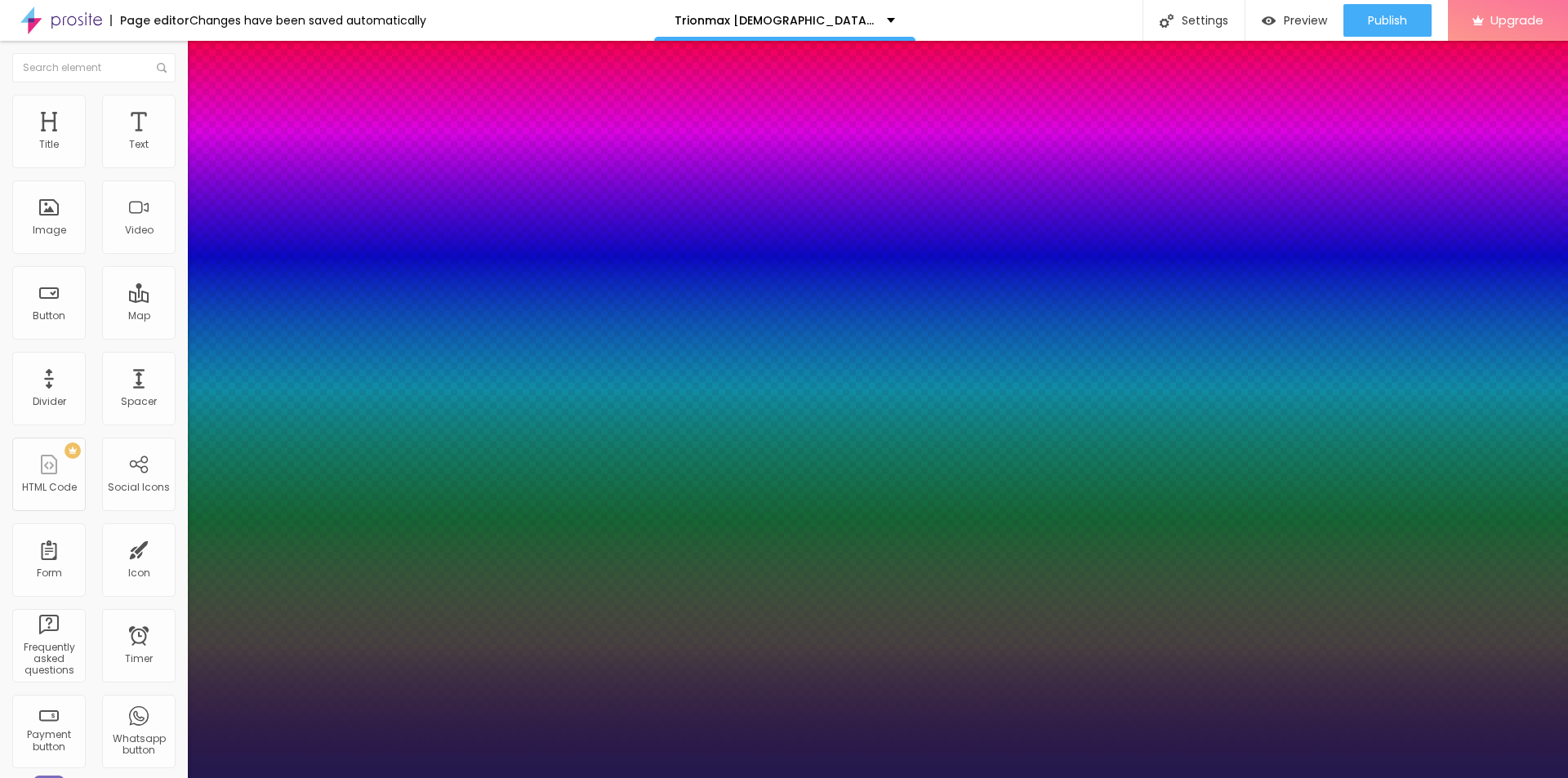
type input "19"
type input "1"
type input "20"
type input "1"
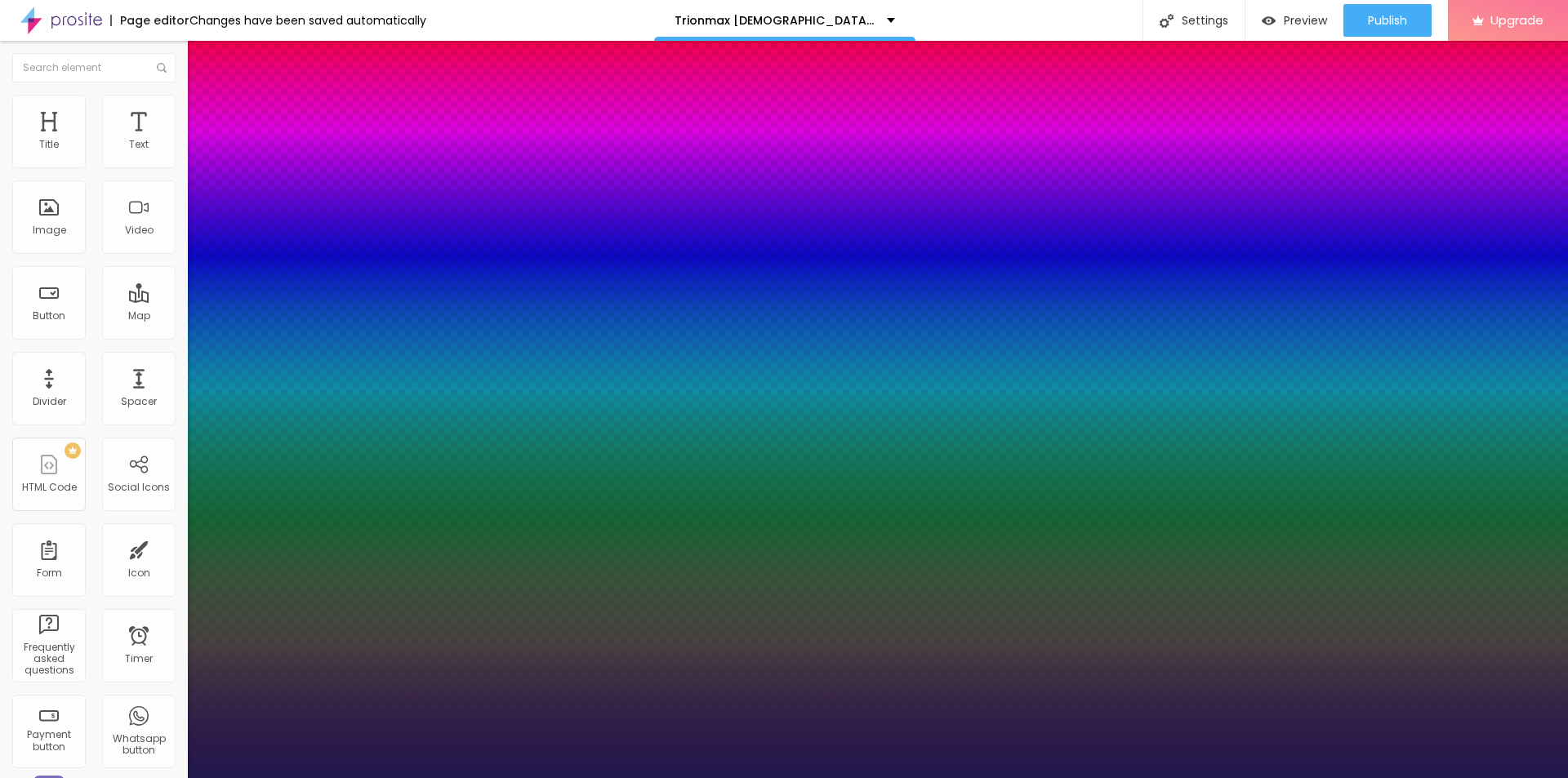
type input "20"
click at [524, 777] on div at bounding box center [784, 778] width 1568 height 0
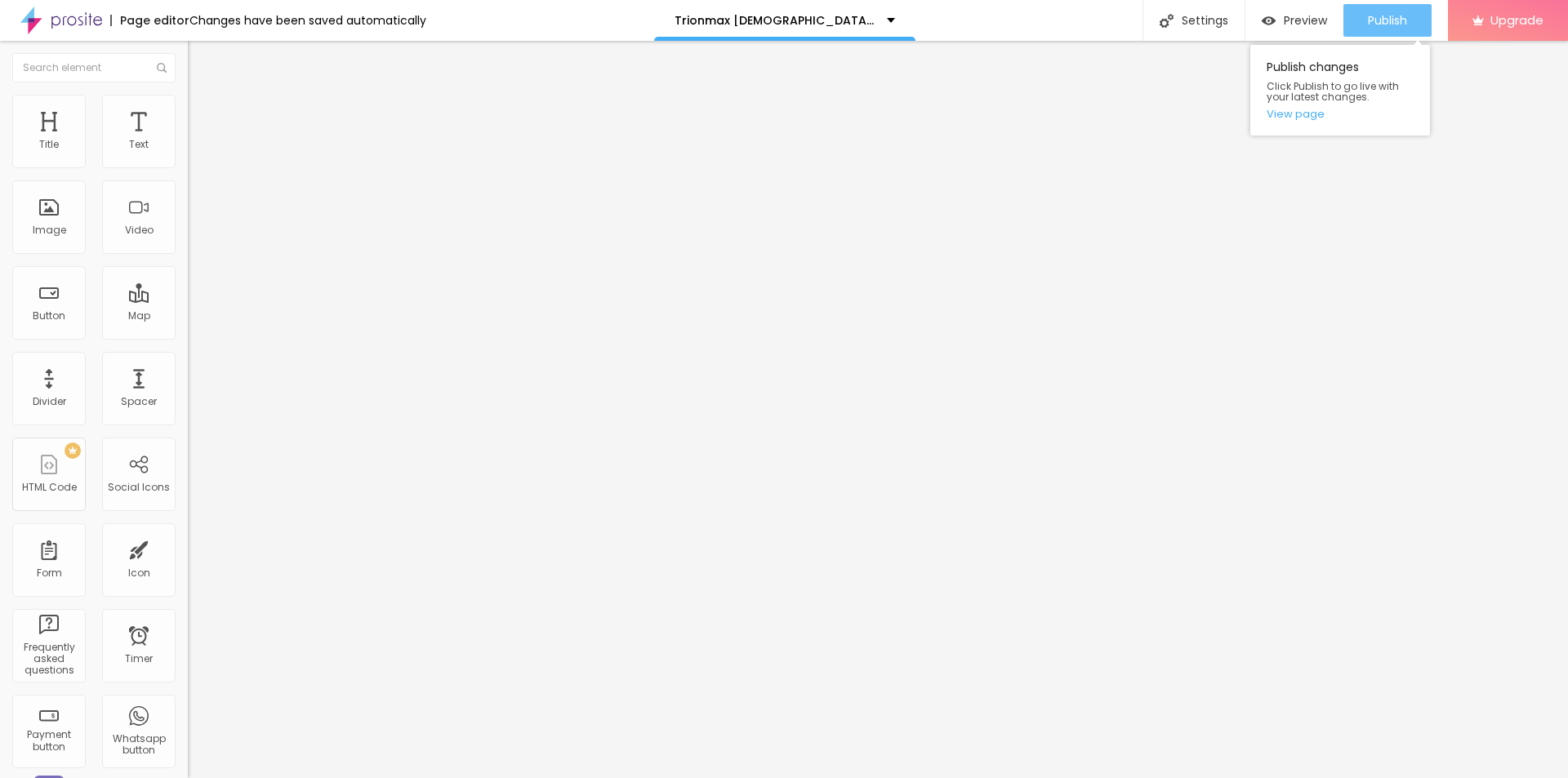
click at [1395, 14] on span "Publish" at bounding box center [1387, 21] width 39 height 13
